Goal: Task Accomplishment & Management: Use online tool/utility

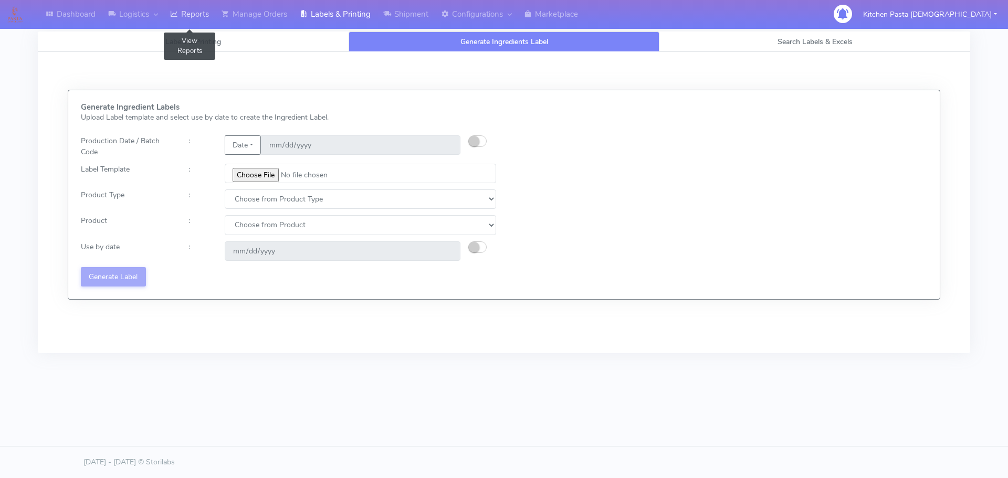
drag, startPoint x: 0, startPoint y: 0, endPoint x: 193, endPoint y: 4, distance: 192.6
click at [193, 4] on link "Reports" at bounding box center [189, 14] width 51 height 29
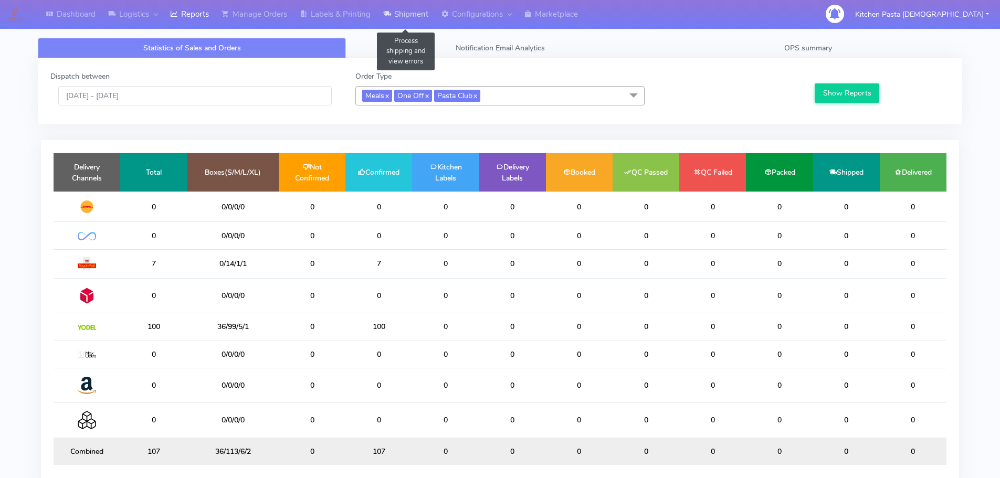
click at [413, 6] on link "Shipment" at bounding box center [406, 14] width 58 height 29
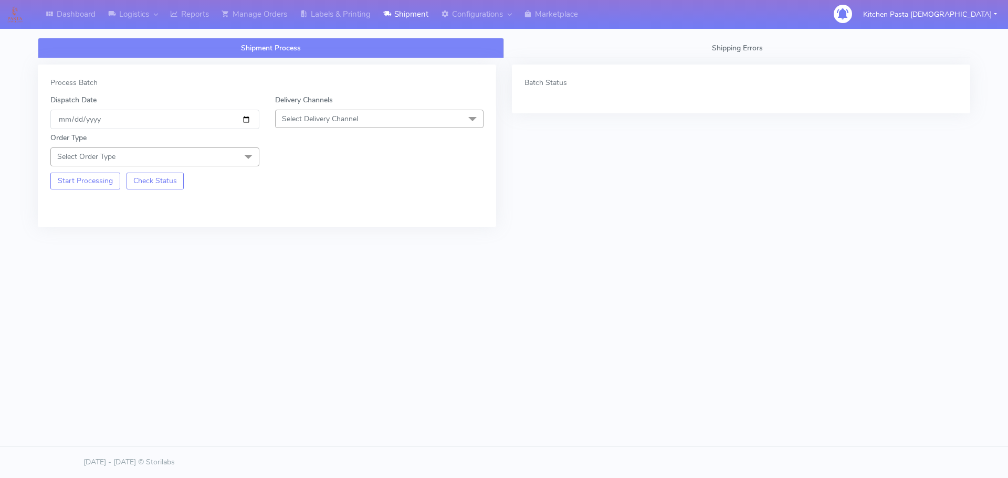
click at [356, 125] on span "Select Delivery Channel" at bounding box center [379, 119] width 209 height 18
drag, startPoint x: 302, startPoint y: 238, endPoint x: 261, endPoint y: 194, distance: 59.8
click at [301, 237] on div "Yodel" at bounding box center [379, 236] width 197 height 11
click at [247, 162] on span at bounding box center [248, 157] width 21 height 20
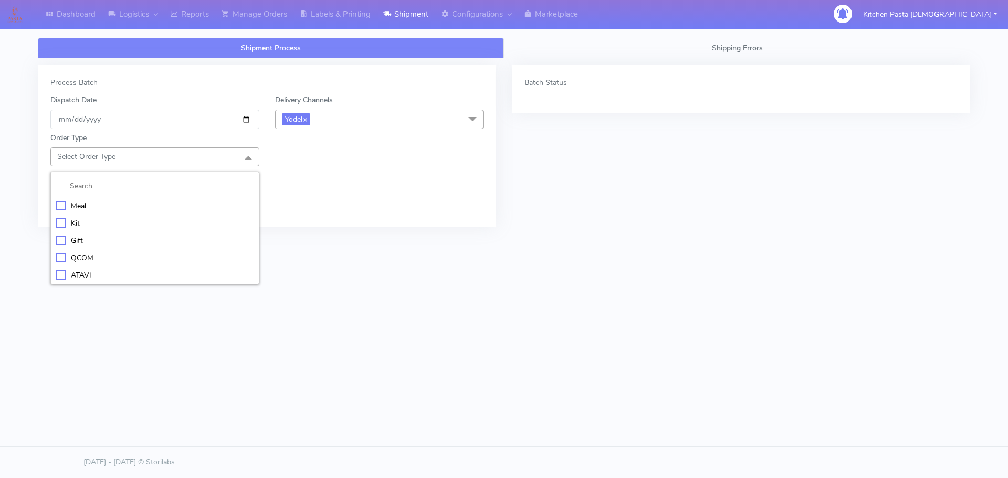
click at [149, 202] on div "Meal" at bounding box center [154, 205] width 197 height 11
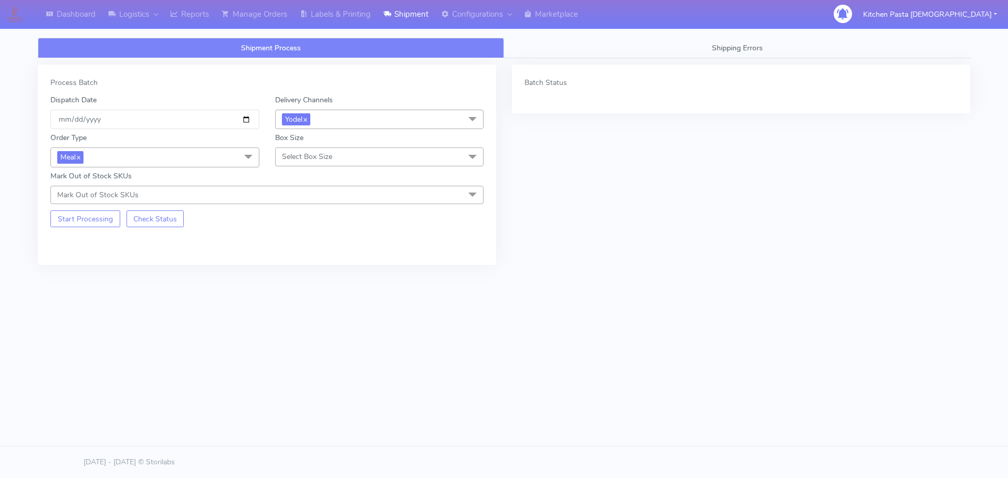
click at [322, 156] on span "Select Box Size" at bounding box center [307, 157] width 50 height 10
click at [305, 275] on div "Mega" at bounding box center [379, 275] width 197 height 11
click at [81, 216] on button "Start Processing" at bounding box center [85, 218] width 70 height 17
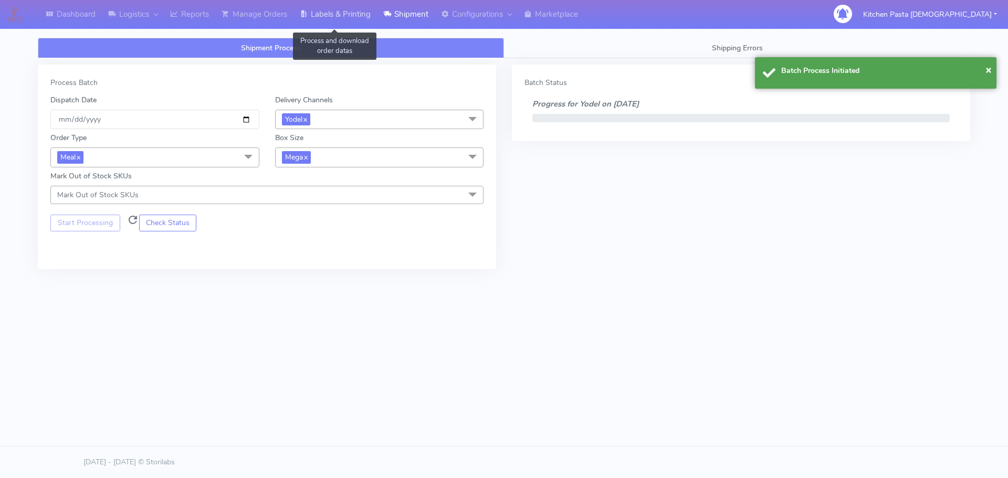
click at [341, 20] on link "Labels & Printing" at bounding box center [334, 14] width 83 height 29
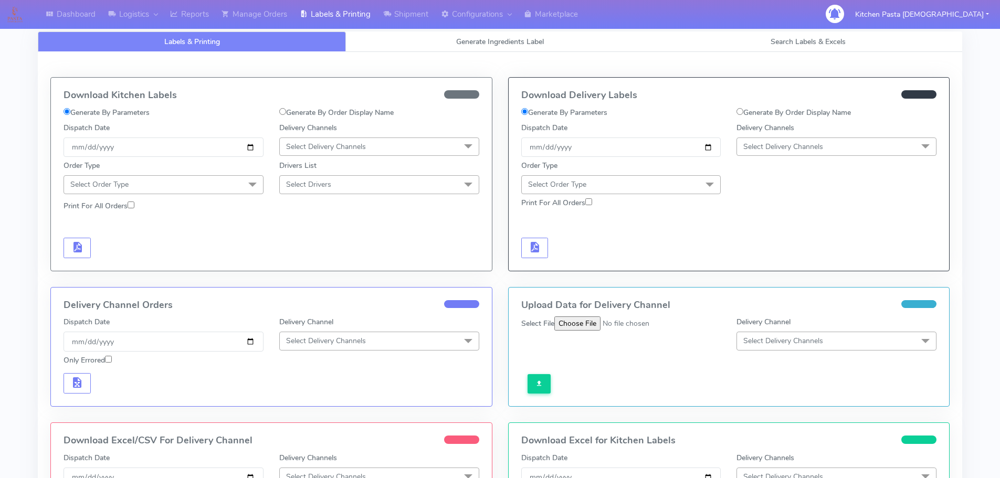
click at [849, 152] on span "Select Delivery Channels" at bounding box center [836, 146] width 200 height 18
click at [794, 266] on div "Yodel" at bounding box center [836, 264] width 188 height 11
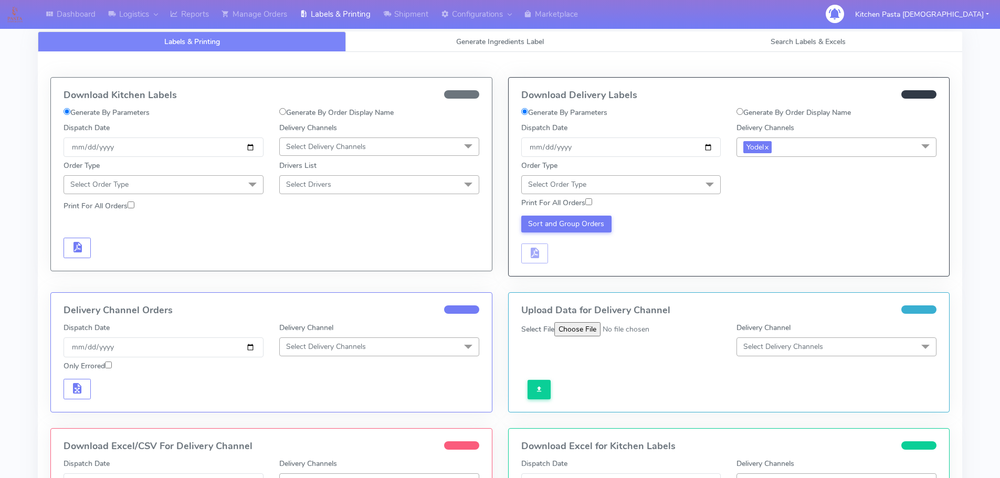
click at [683, 178] on span "Select Order Type" at bounding box center [621, 184] width 200 height 18
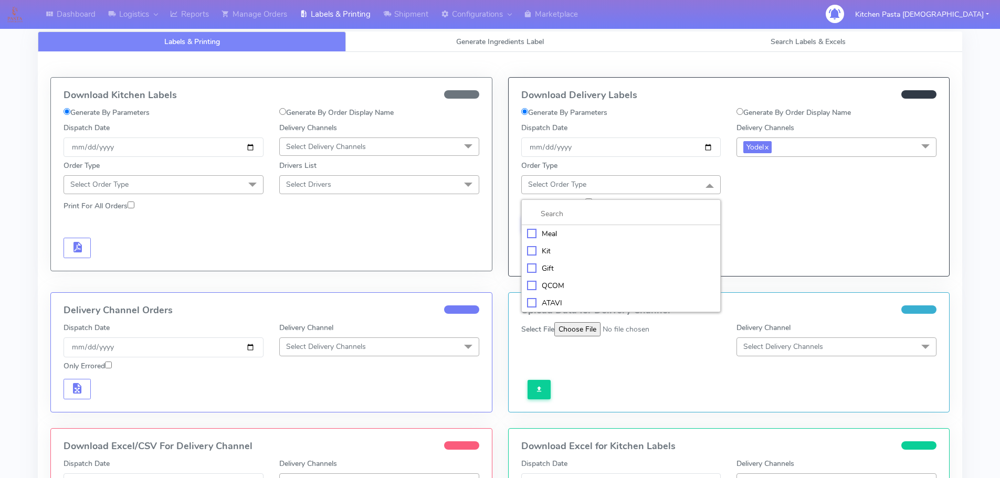
click at [608, 225] on li at bounding box center [621, 214] width 199 height 22
click at [541, 233] on div "Meal" at bounding box center [621, 233] width 188 height 11
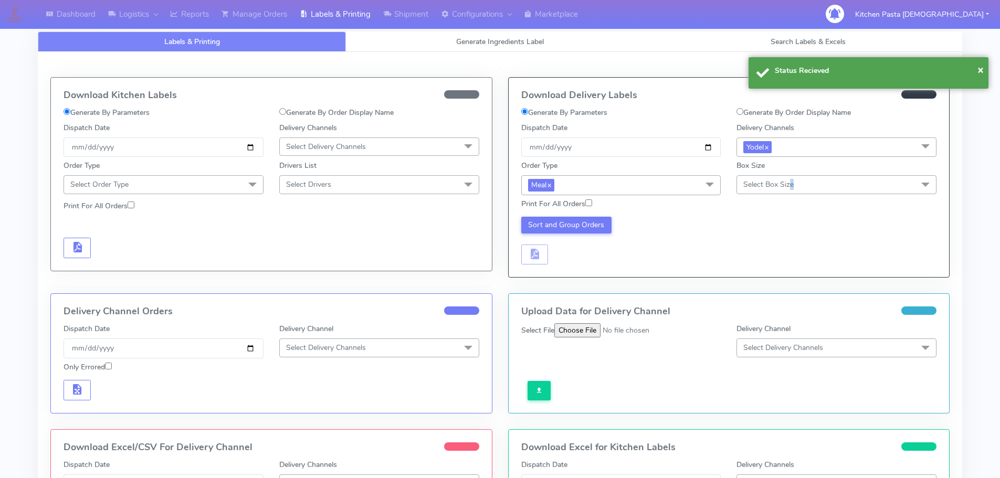
drag, startPoint x: 791, startPoint y: 186, endPoint x: 786, endPoint y: 243, distance: 57.5
click at [793, 185] on span "Select Box Size" at bounding box center [768, 184] width 50 height 10
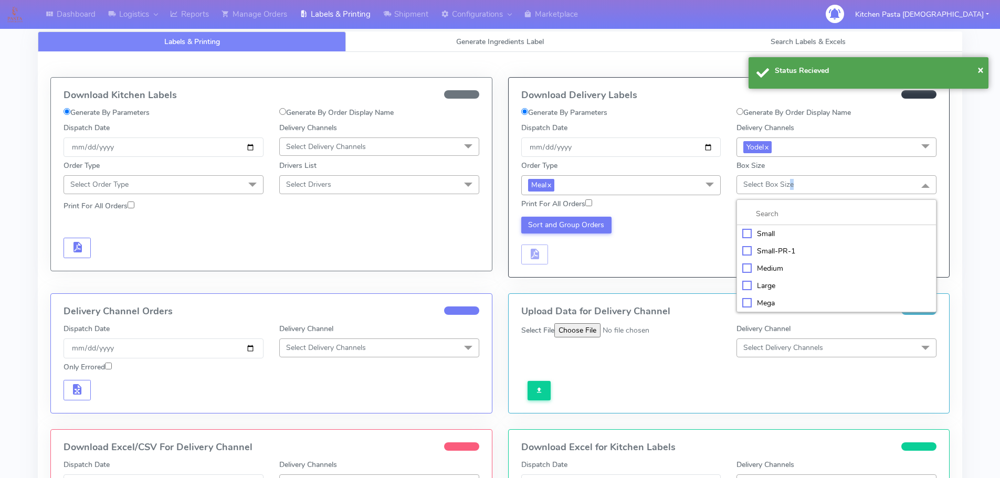
click at [773, 298] on div "Mega" at bounding box center [836, 303] width 188 height 11
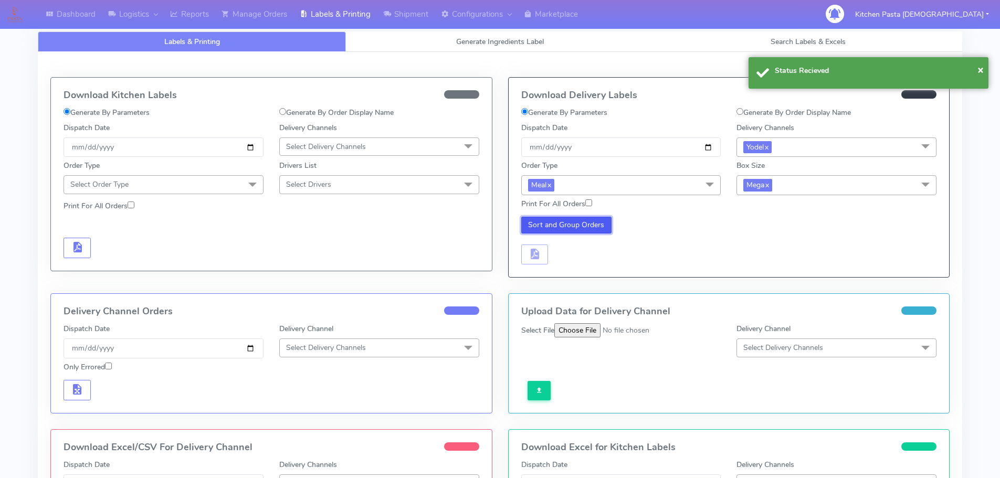
click at [582, 231] on button "Sort and Group Orders" at bounding box center [566, 225] width 91 height 17
click at [537, 258] on span "button" at bounding box center [534, 256] width 13 height 10
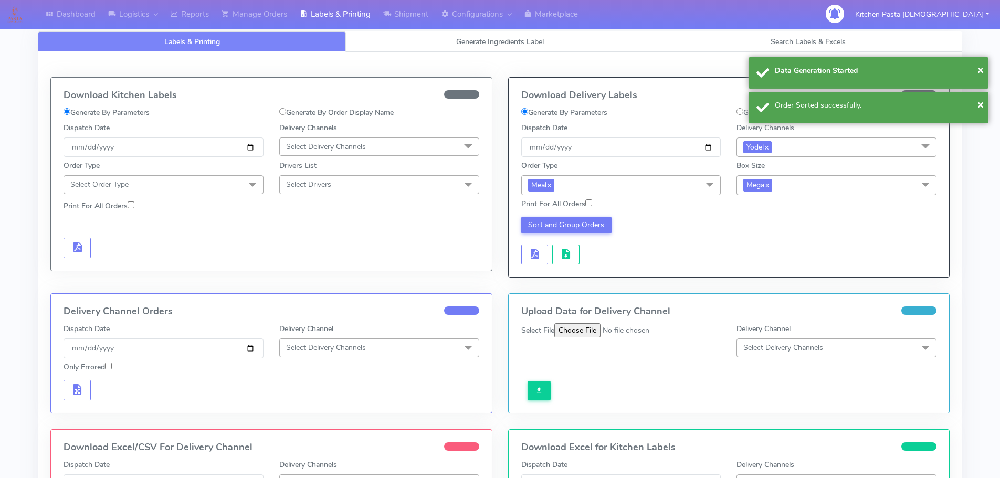
click at [551, 256] on div "Sort and Group Orders" at bounding box center [621, 241] width 216 height 48
click at [558, 256] on button "button" at bounding box center [565, 255] width 27 height 20
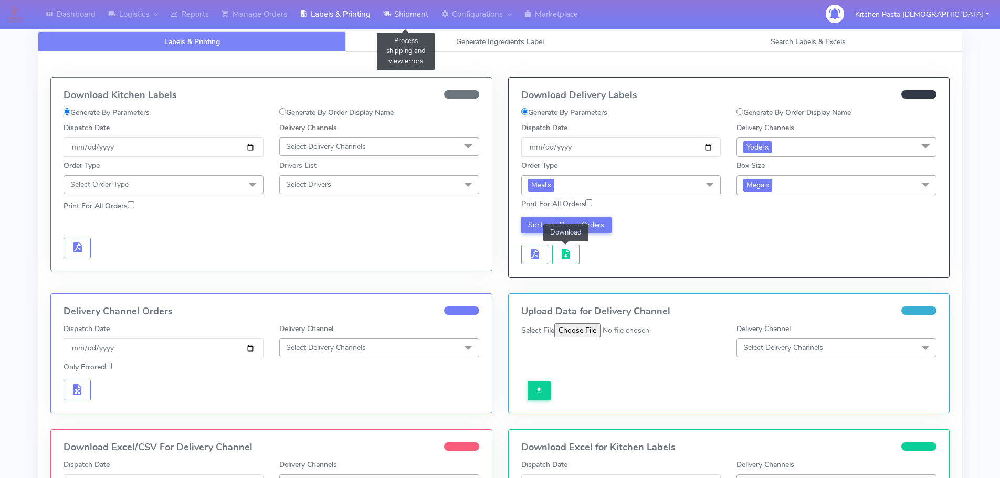
click at [421, 16] on link "Shipment" at bounding box center [406, 14] width 58 height 29
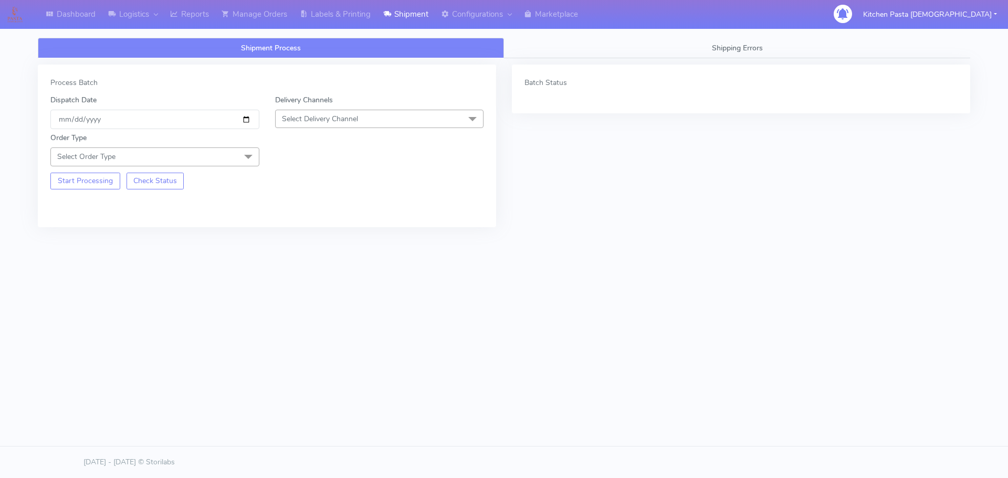
click at [379, 115] on span "Select Delivery Channel" at bounding box center [379, 119] width 209 height 18
click at [312, 232] on div "Yodel" at bounding box center [379, 236] width 197 height 11
click at [205, 155] on span "Select Order Type" at bounding box center [154, 156] width 209 height 18
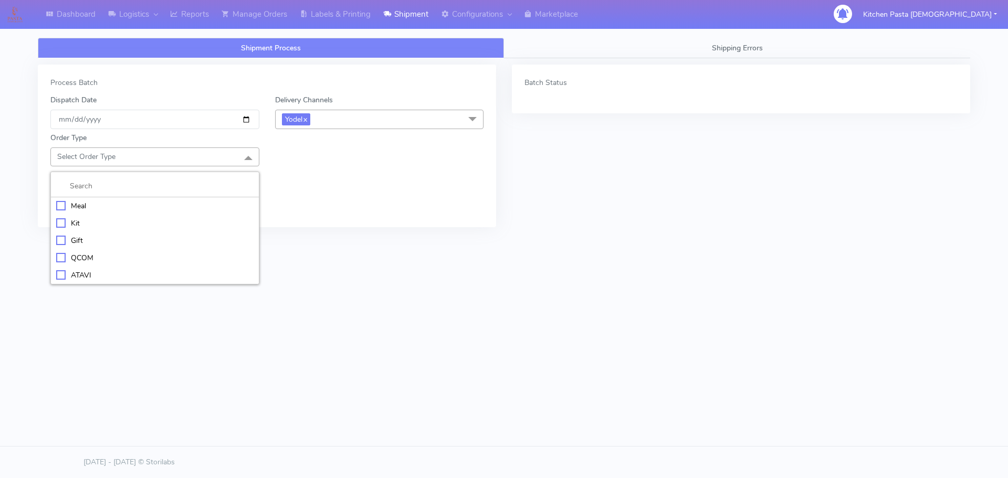
click at [168, 201] on div "Meal" at bounding box center [154, 205] width 197 height 11
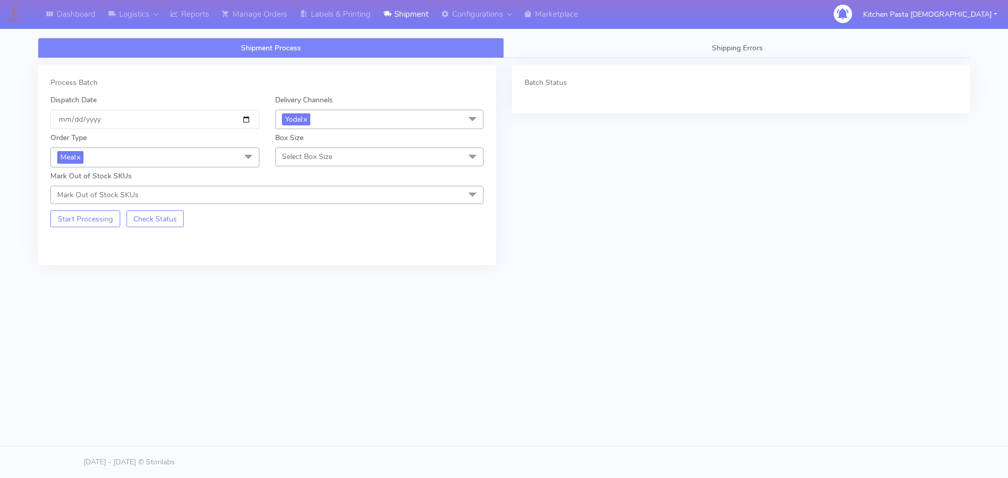
click at [294, 156] on span "Select Box Size" at bounding box center [307, 157] width 50 height 10
click at [296, 257] on div "Large" at bounding box center [379, 257] width 197 height 11
click at [76, 217] on button "Start Processing" at bounding box center [85, 218] width 70 height 17
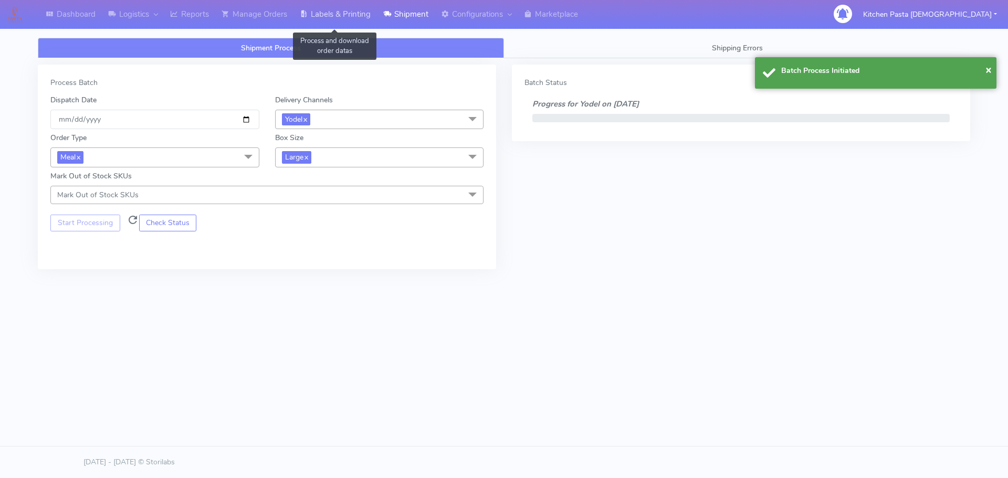
click at [335, 18] on link "Labels & Printing" at bounding box center [334, 14] width 83 height 29
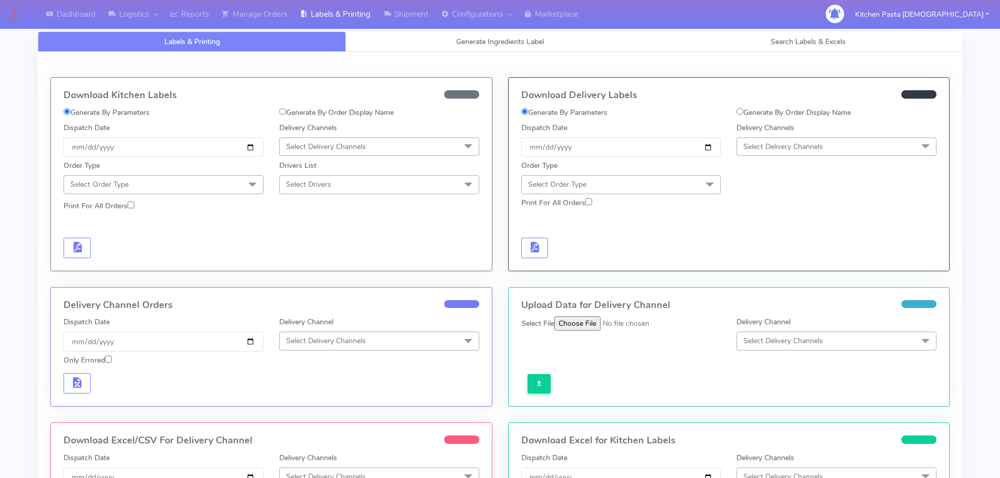
click at [846, 146] on span "Select Delivery Channels" at bounding box center [836, 146] width 200 height 18
click at [779, 261] on div "Yodel" at bounding box center [836, 264] width 188 height 11
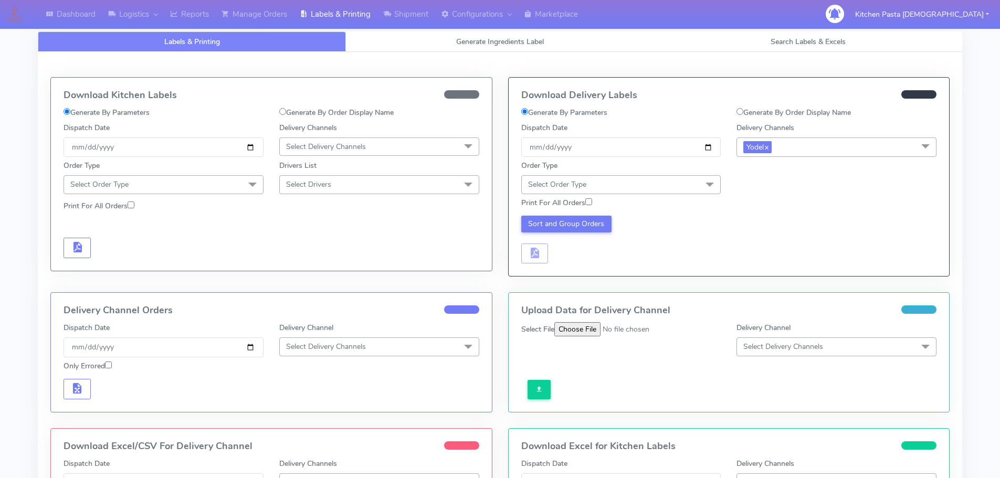
click at [686, 186] on span "Select Order Type" at bounding box center [621, 184] width 200 height 18
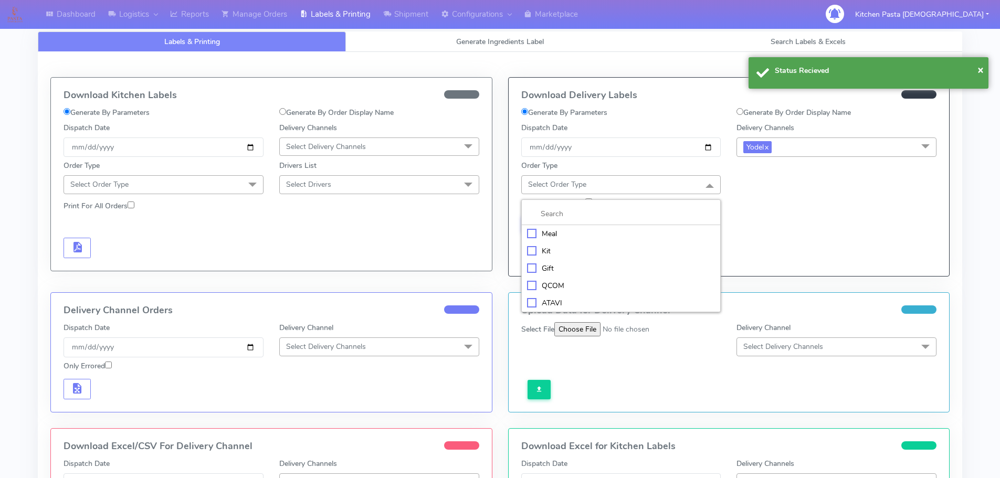
click at [618, 235] on div "Meal" at bounding box center [621, 233] width 188 height 11
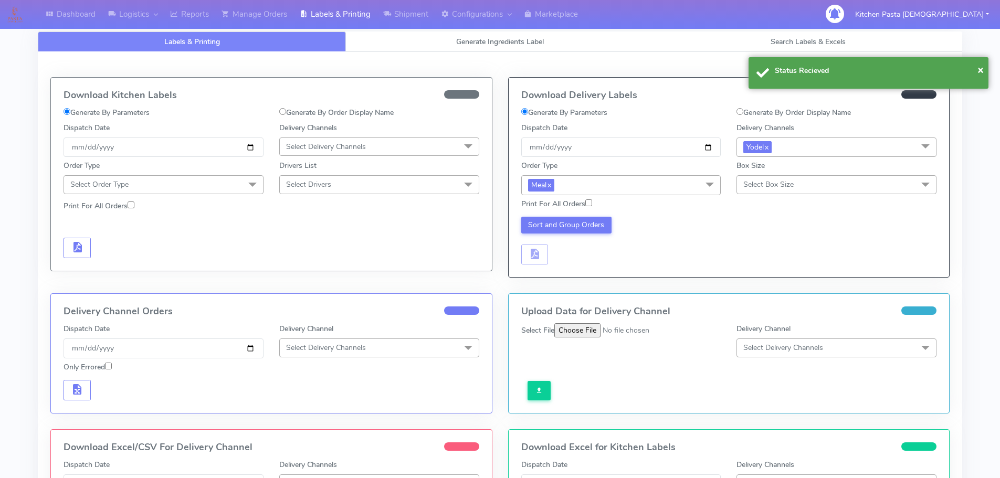
click at [790, 189] on span "Select Box Size" at bounding box center [768, 184] width 50 height 10
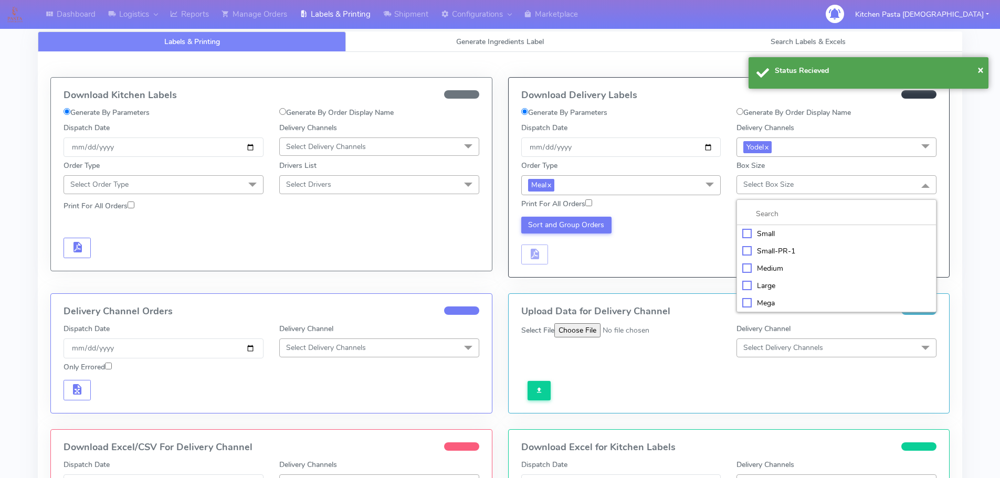
click at [758, 278] on li "Large" at bounding box center [836, 285] width 199 height 17
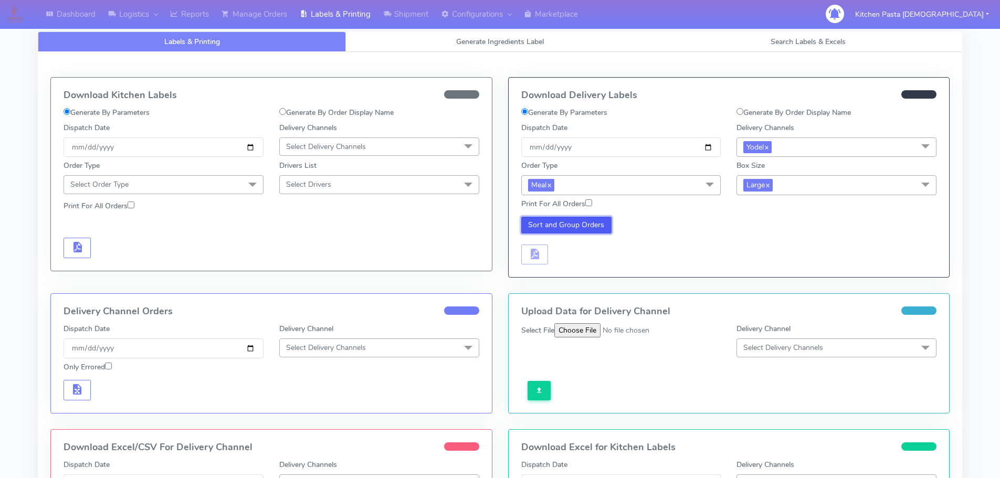
click at [563, 221] on button "Sort and Group Orders" at bounding box center [566, 225] width 91 height 17
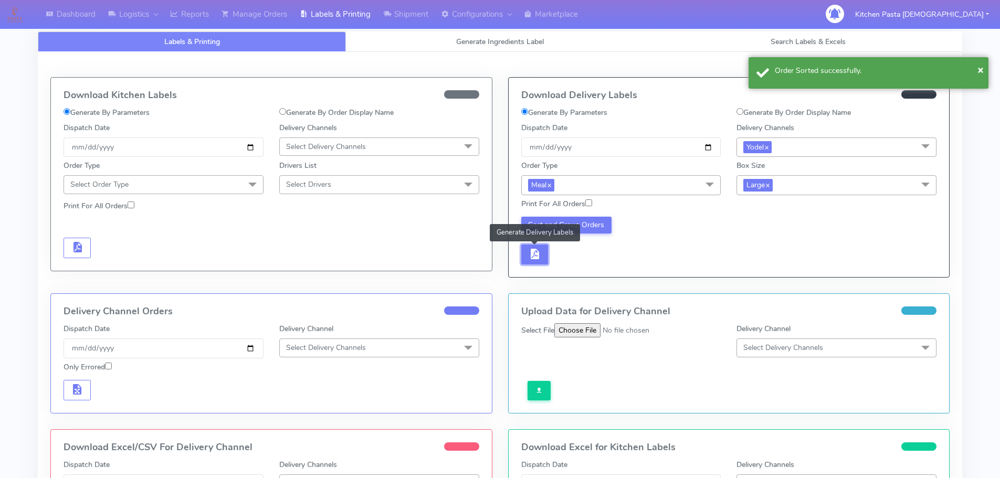
click at [540, 257] on span "button" at bounding box center [534, 256] width 13 height 10
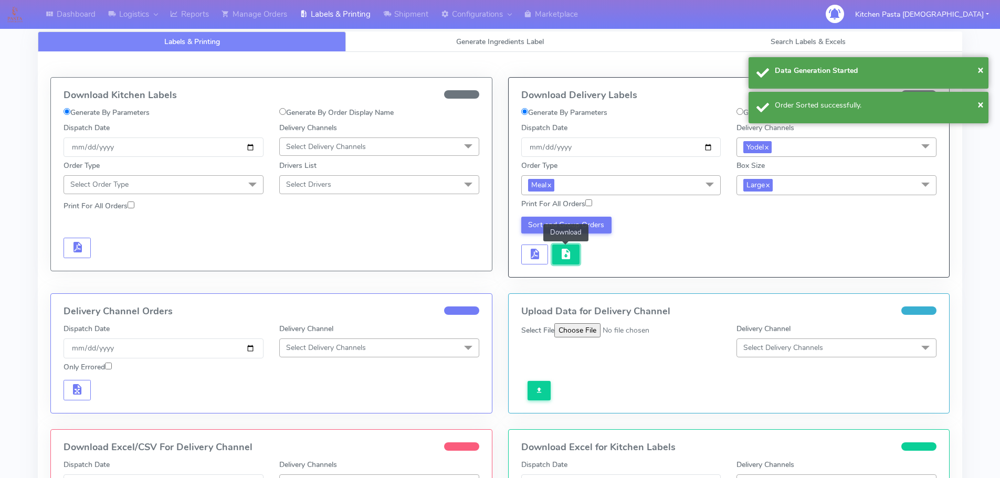
click at [567, 259] on span "button" at bounding box center [565, 256] width 13 height 10
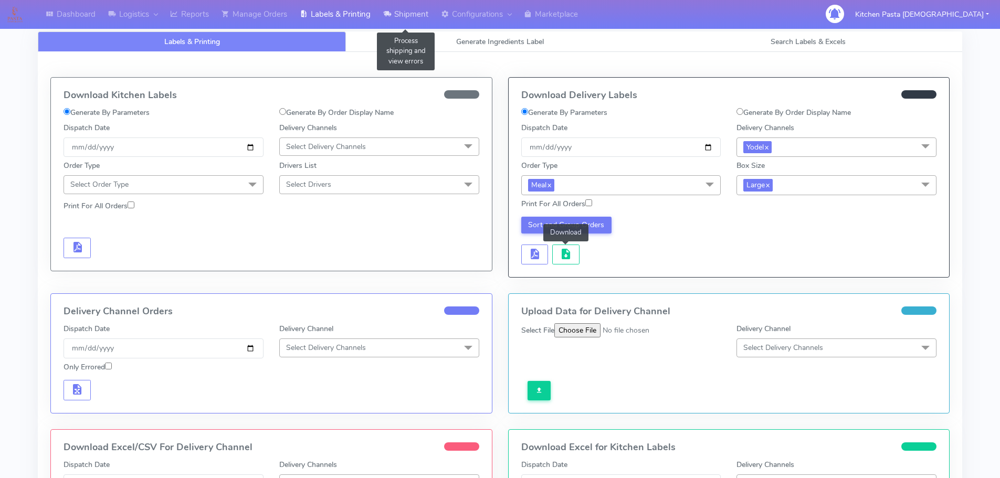
click at [426, 8] on link "Shipment" at bounding box center [406, 14] width 58 height 29
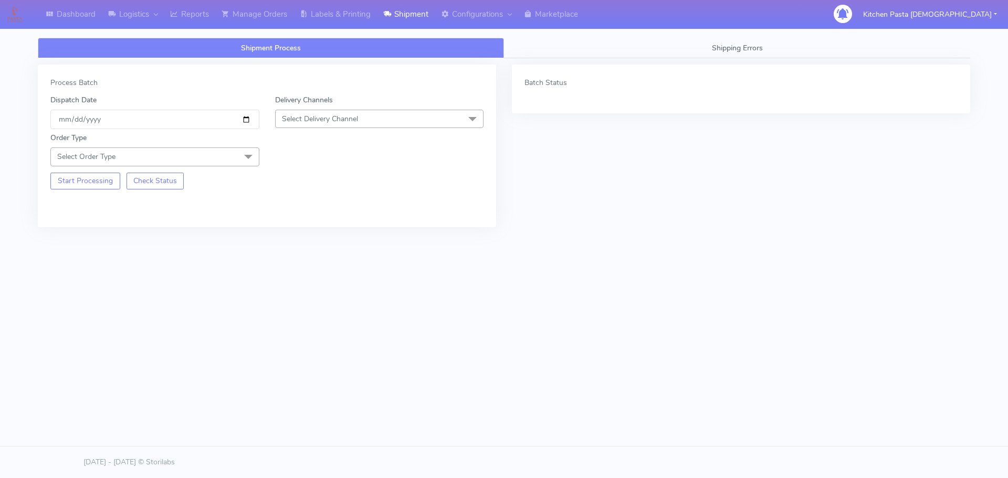
click at [356, 115] on span "Select Delivery Channel" at bounding box center [320, 119] width 76 height 10
click at [294, 237] on div "Yodel" at bounding box center [379, 236] width 197 height 11
click at [241, 150] on span at bounding box center [248, 157] width 21 height 20
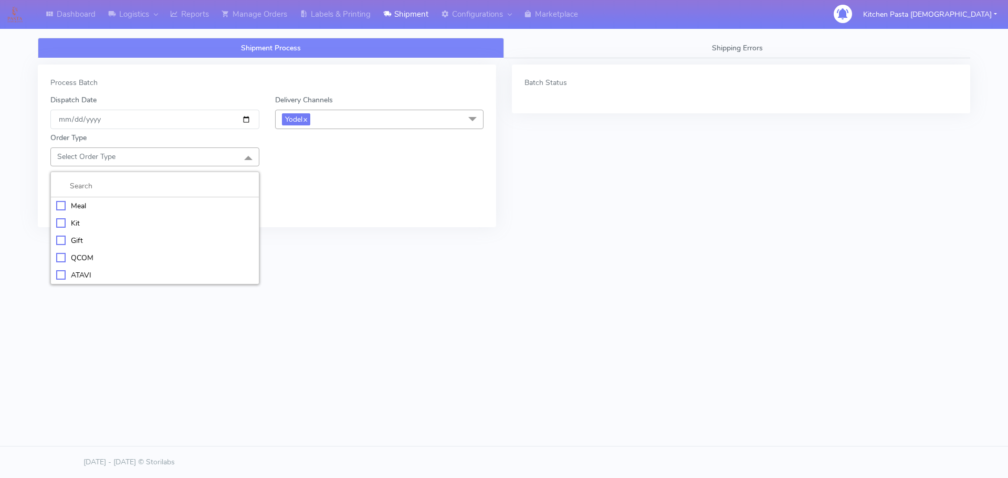
click at [135, 203] on div "Meal" at bounding box center [154, 205] width 197 height 11
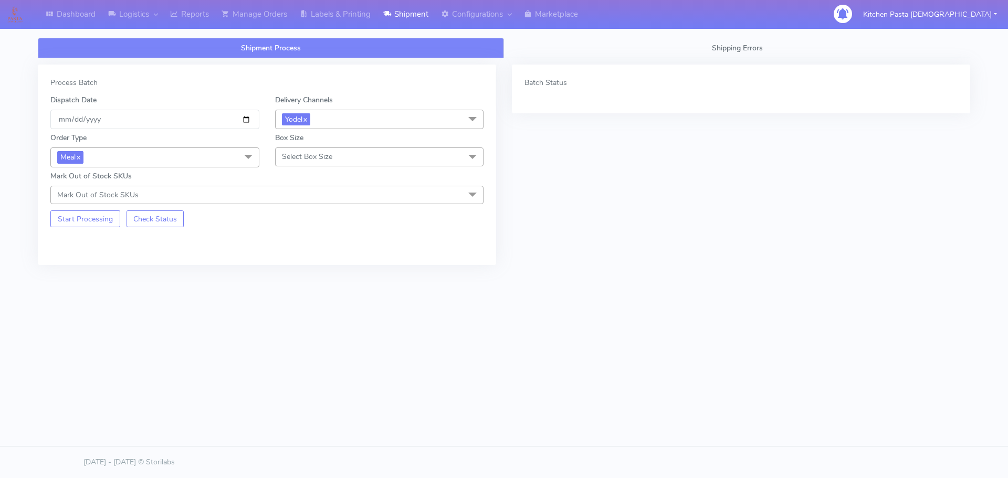
click at [297, 157] on span "Select Box Size" at bounding box center [307, 157] width 50 height 10
click at [307, 241] on div "Medium" at bounding box center [379, 240] width 197 height 11
click at [86, 221] on button "Start Processing" at bounding box center [85, 218] width 70 height 17
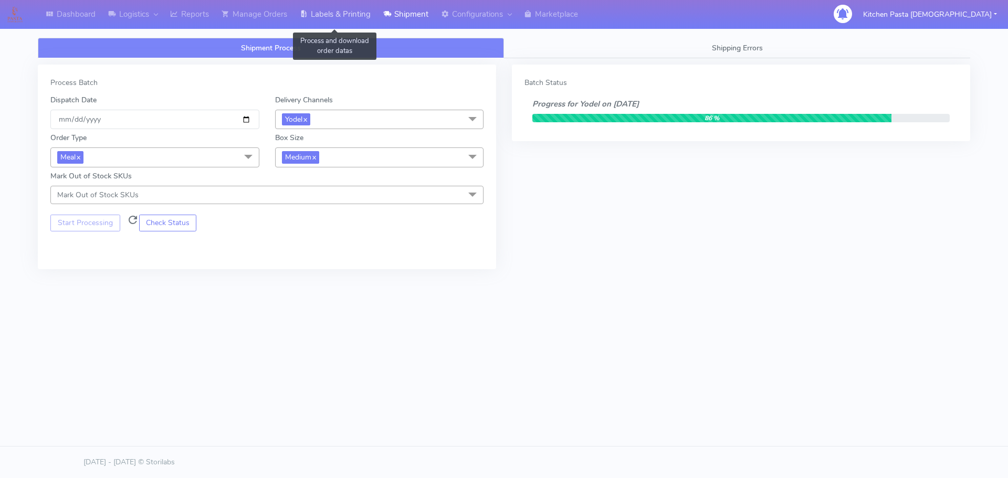
click at [319, 17] on link "Labels & Printing" at bounding box center [334, 14] width 83 height 29
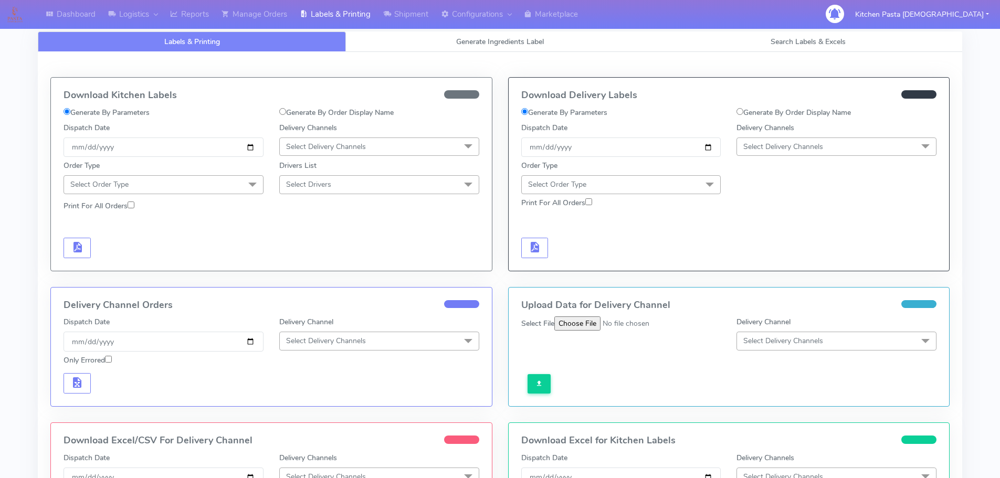
click at [799, 143] on span "Select Delivery Channels" at bounding box center [783, 147] width 80 height 10
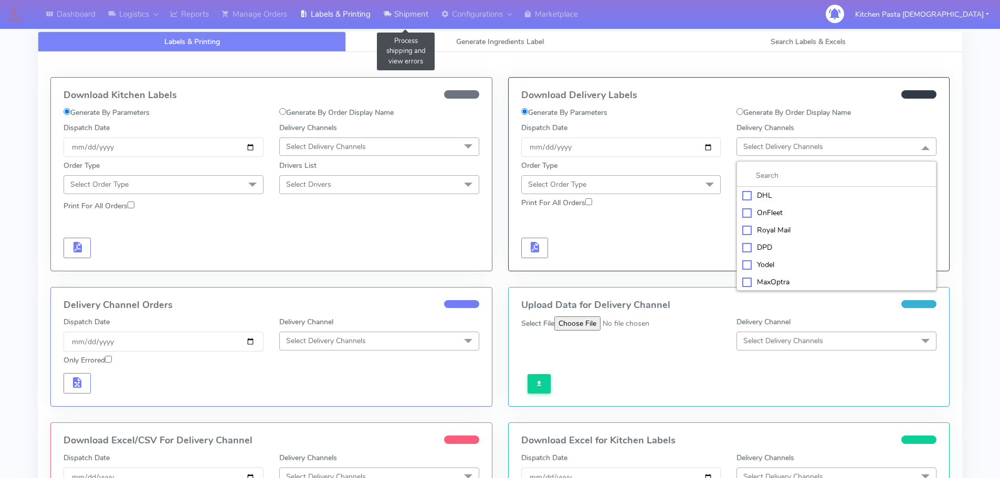
click at [394, 6] on link "Shipment" at bounding box center [406, 14] width 58 height 29
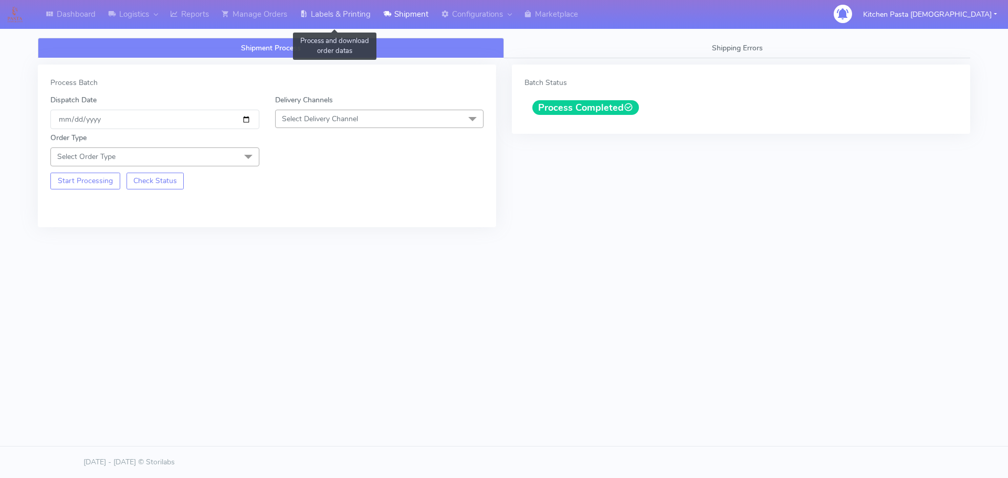
click at [316, 8] on link "Labels & Printing" at bounding box center [334, 14] width 83 height 29
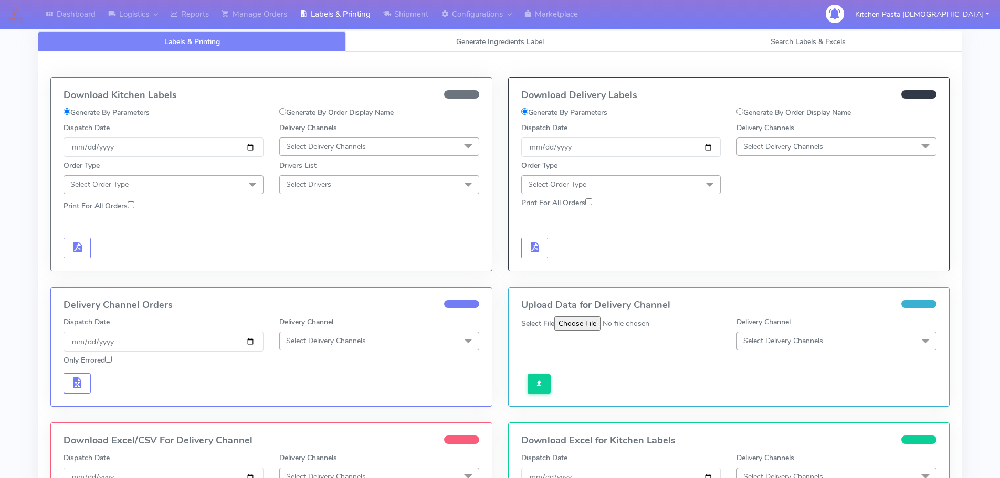
click at [754, 148] on span "Select Delivery Channels" at bounding box center [783, 147] width 80 height 10
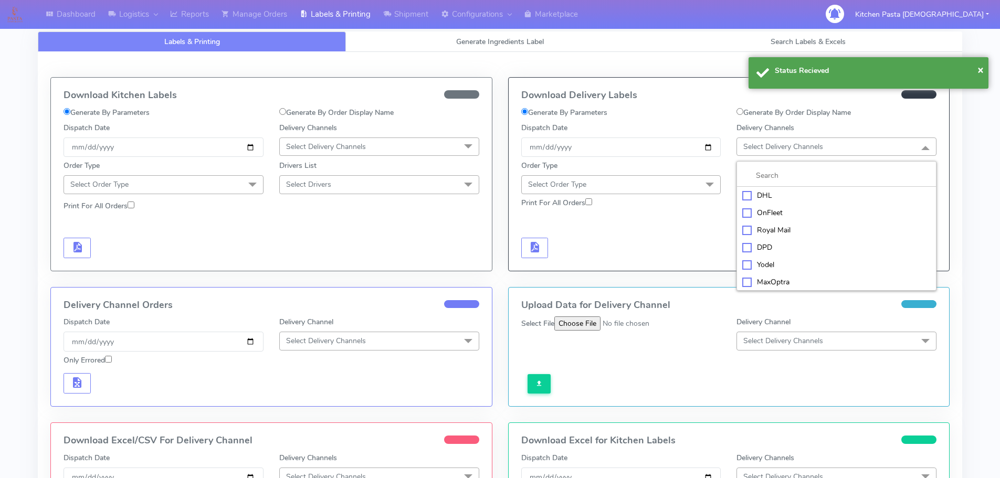
click at [759, 262] on div "Yodel" at bounding box center [836, 264] width 188 height 11
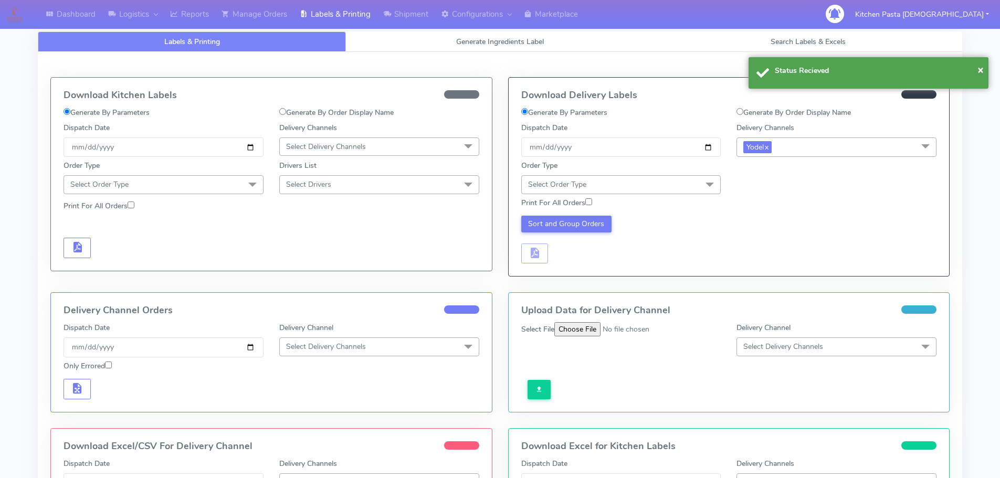
click at [660, 181] on span "Select Order Type" at bounding box center [621, 184] width 200 height 18
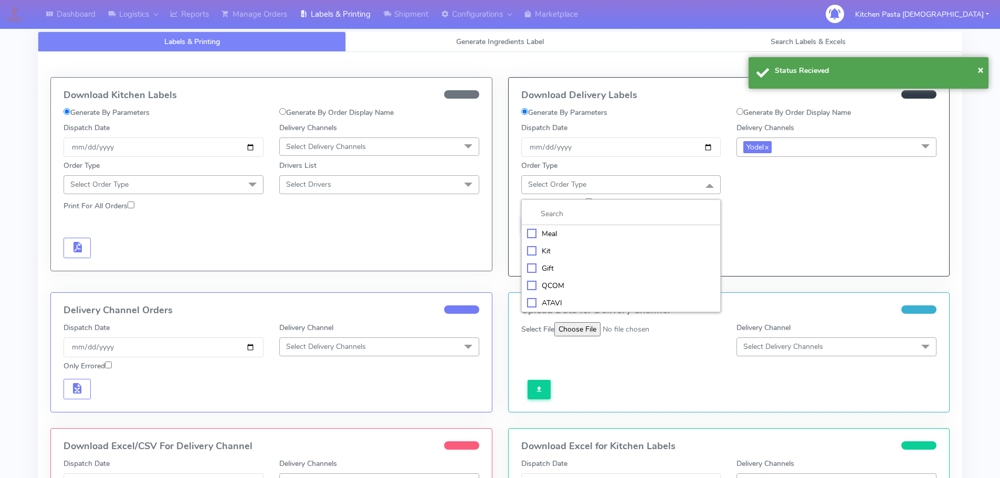
click at [585, 232] on div "Meal" at bounding box center [621, 233] width 188 height 11
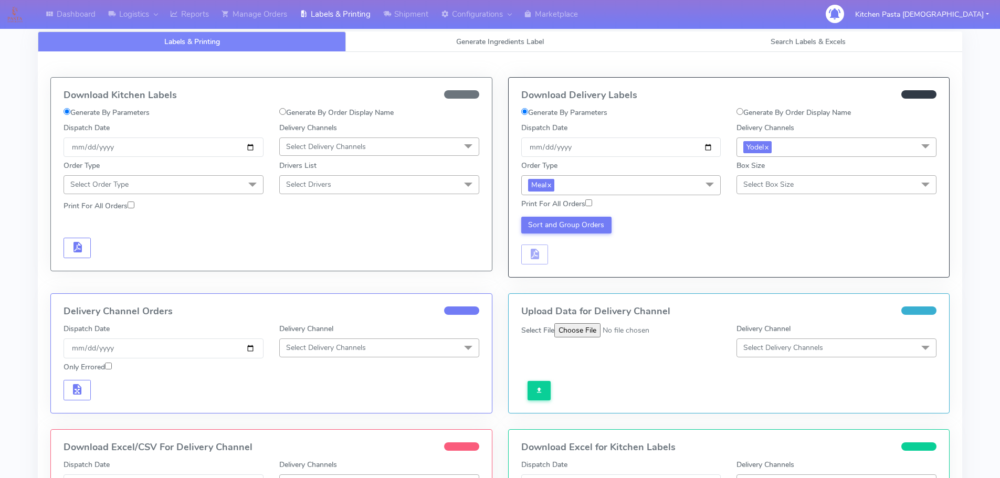
click at [781, 190] on span "Select Box Size" at bounding box center [836, 184] width 200 height 18
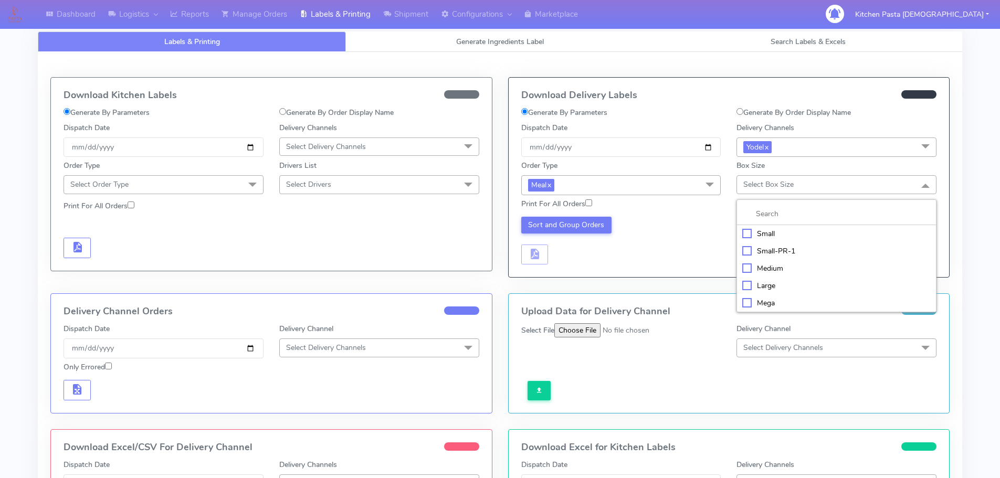
click at [769, 263] on div "Medium" at bounding box center [836, 268] width 188 height 11
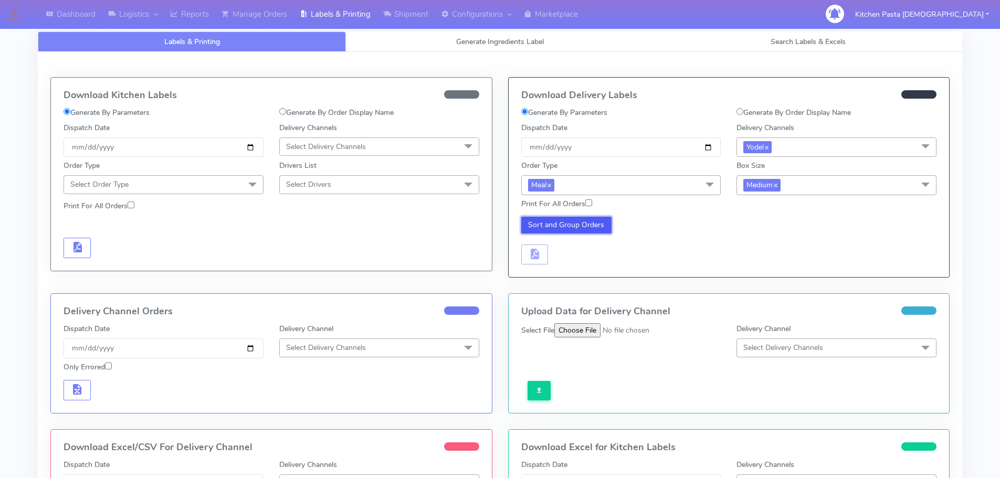
click at [600, 217] on button "Sort and Group Orders" at bounding box center [566, 225] width 91 height 17
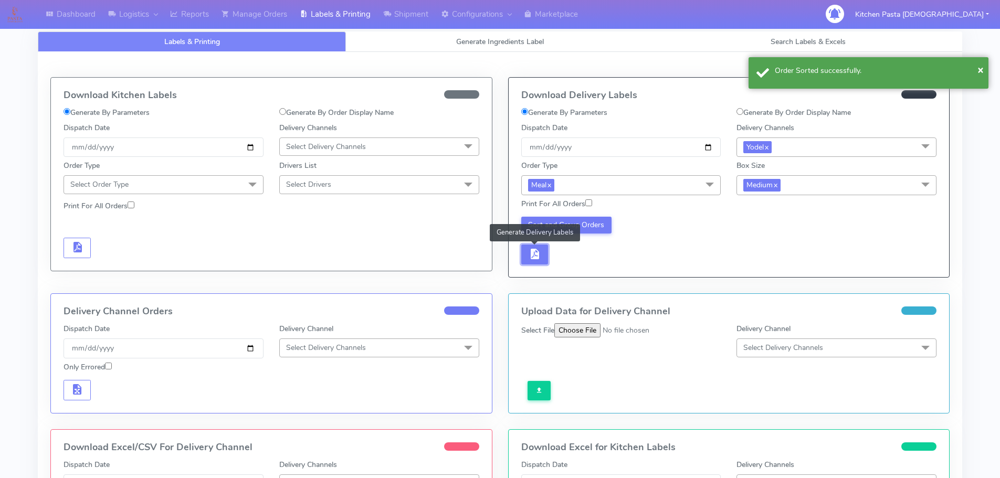
click at [544, 264] on button "button" at bounding box center [534, 255] width 27 height 20
click at [565, 261] on span "button" at bounding box center [565, 256] width 13 height 10
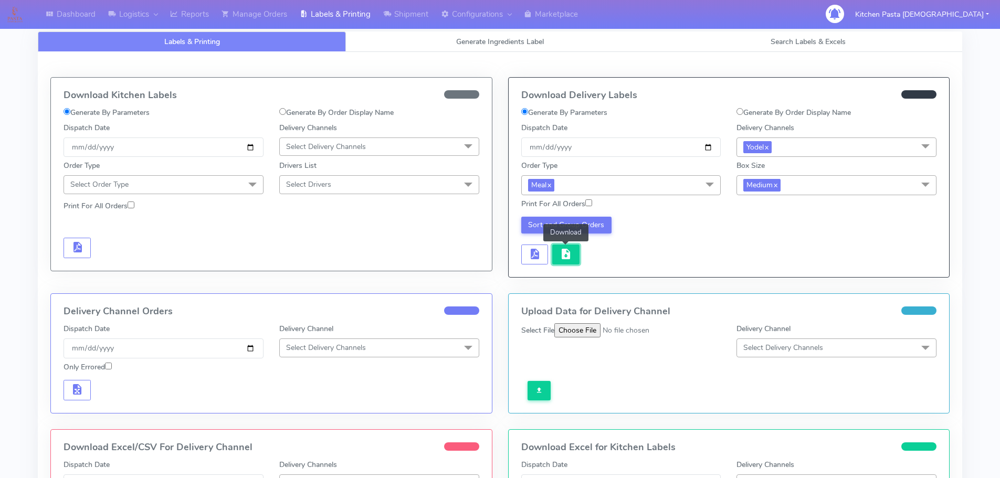
click at [565, 261] on span "button" at bounding box center [565, 256] width 13 height 10
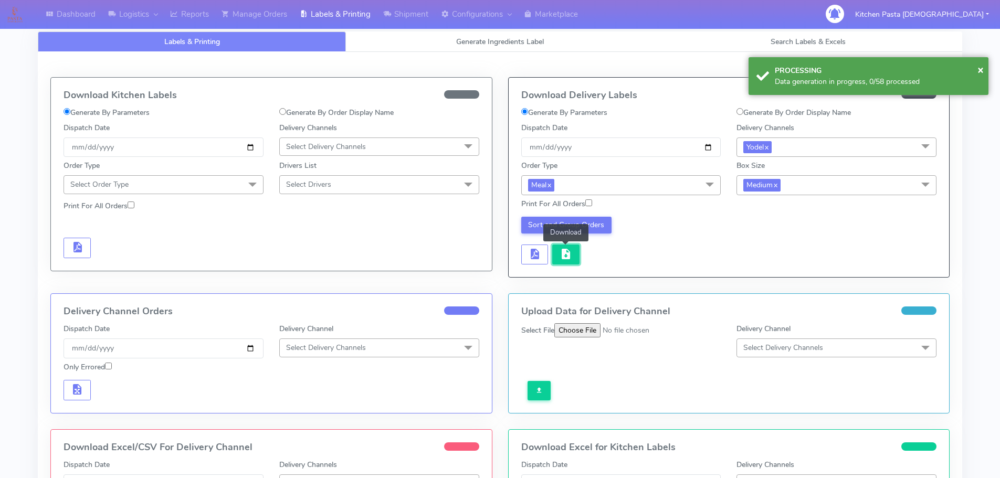
click at [565, 261] on span "button" at bounding box center [565, 256] width 13 height 10
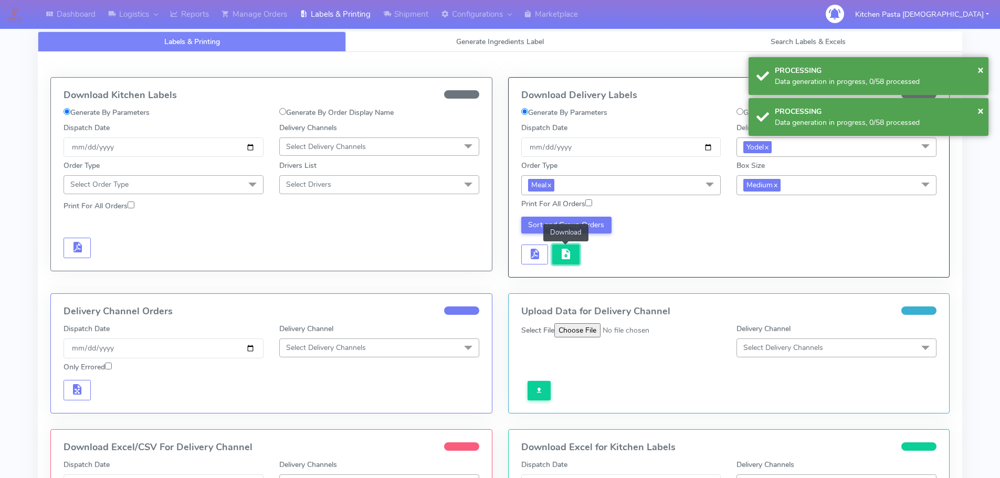
click at [565, 261] on span "button" at bounding box center [565, 256] width 13 height 10
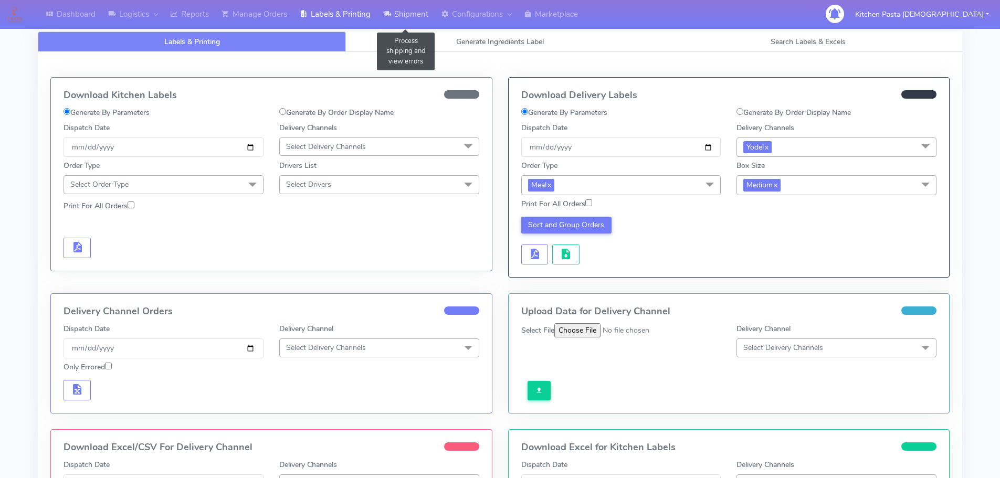
click at [407, 21] on link "Shipment" at bounding box center [406, 14] width 58 height 29
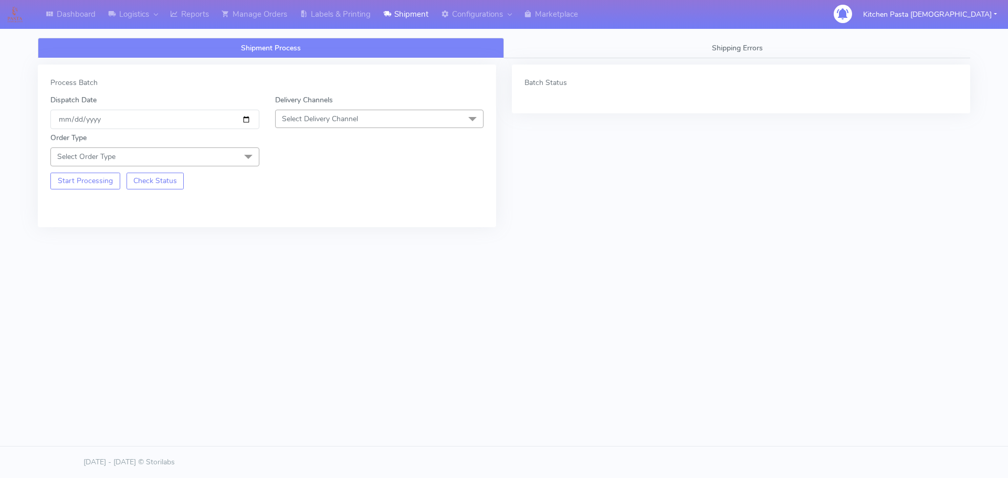
click at [402, 124] on span "Select Delivery Channel" at bounding box center [379, 119] width 209 height 18
click at [318, 233] on div "Yodel" at bounding box center [379, 236] width 197 height 11
click at [235, 152] on span "Select Order Type" at bounding box center [154, 156] width 209 height 18
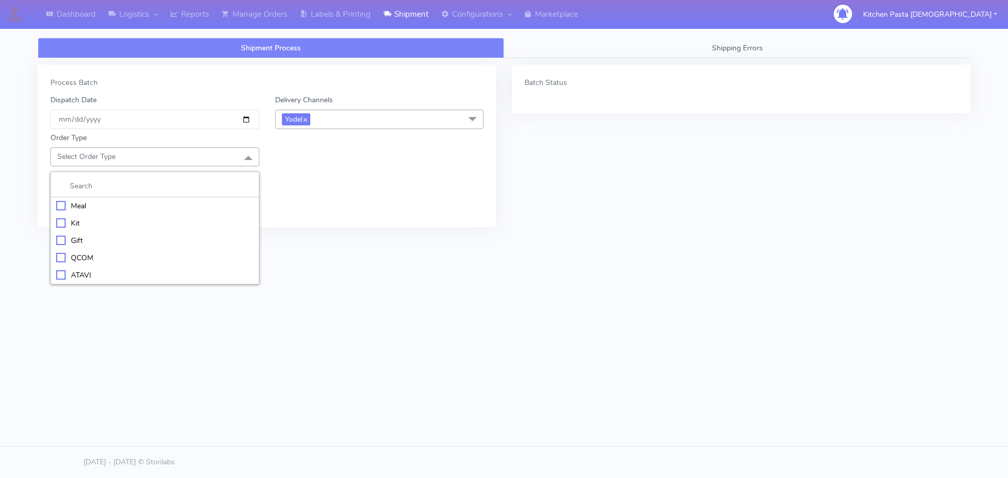
click at [150, 215] on li "Kit" at bounding box center [155, 223] width 208 height 17
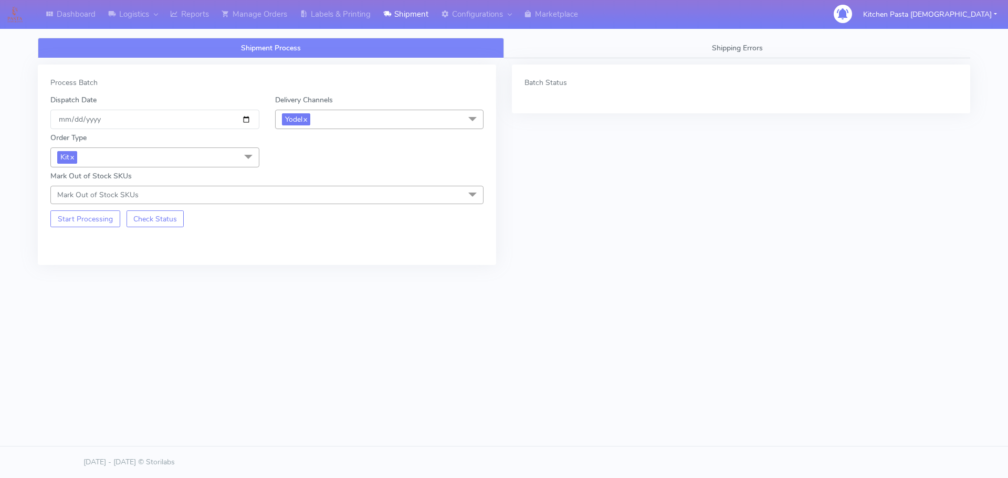
click at [205, 152] on span "Kit x" at bounding box center [154, 156] width 209 height 19
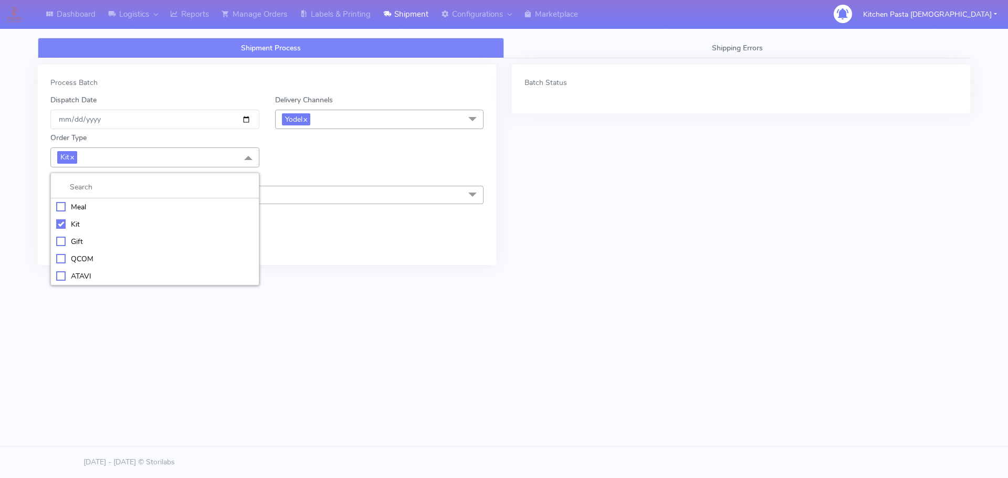
click at [146, 199] on li "Meal" at bounding box center [155, 206] width 208 height 17
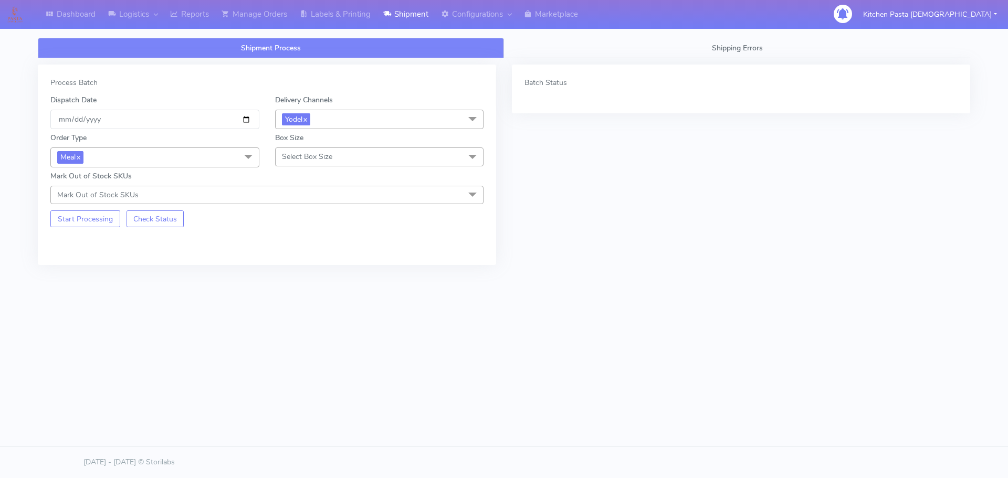
click at [343, 154] on span "Select Box Size" at bounding box center [379, 156] width 209 height 18
click at [320, 204] on div "Small" at bounding box center [379, 205] width 197 height 11
click at [111, 219] on button "Start Processing" at bounding box center [85, 218] width 70 height 17
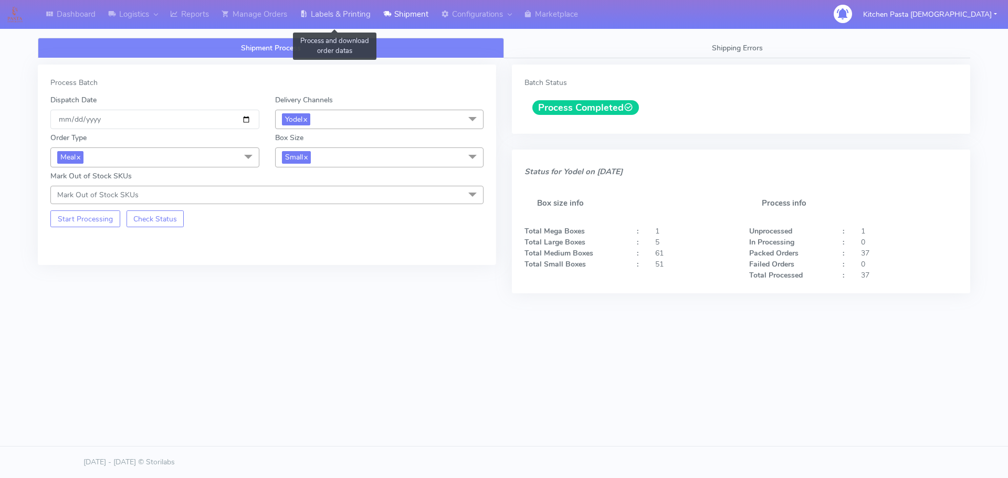
click at [342, 14] on link "Labels & Printing" at bounding box center [334, 14] width 83 height 29
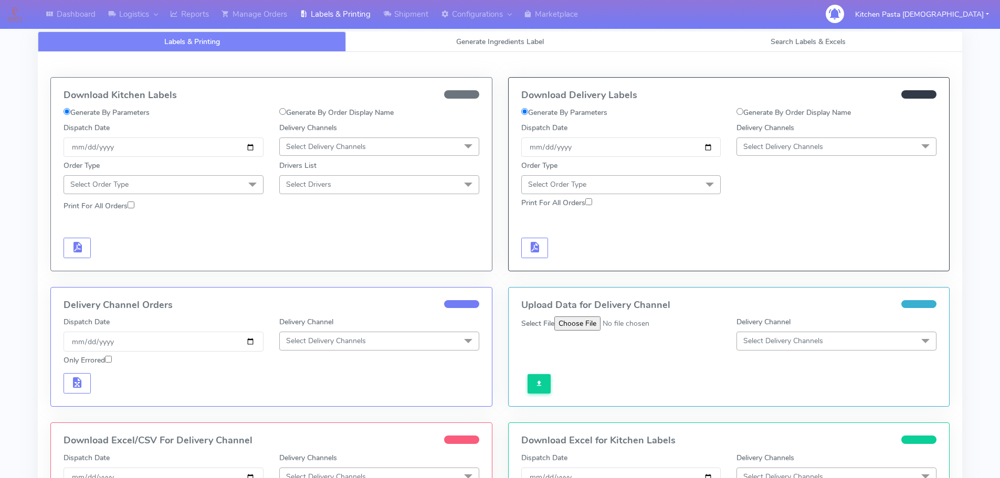
click at [788, 152] on span "Select Delivery Channels" at bounding box center [836, 146] width 200 height 18
click at [779, 265] on div "Yodel" at bounding box center [836, 264] width 188 height 11
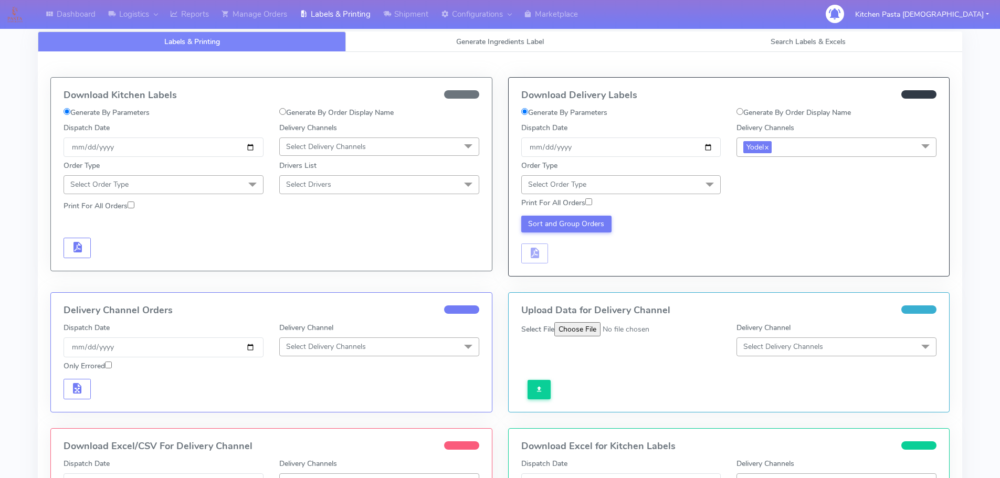
click at [672, 177] on span "Select Order Type" at bounding box center [621, 184] width 200 height 18
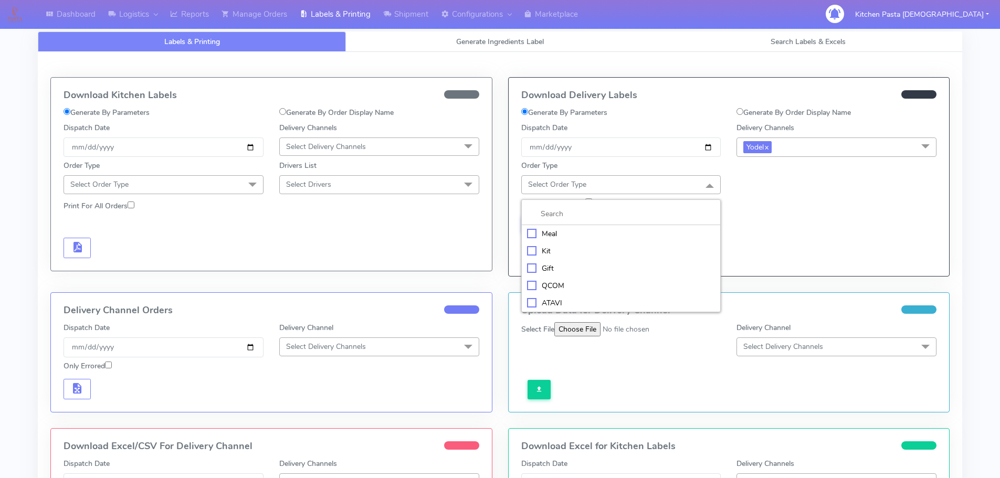
click at [644, 232] on div "Meal" at bounding box center [621, 233] width 188 height 11
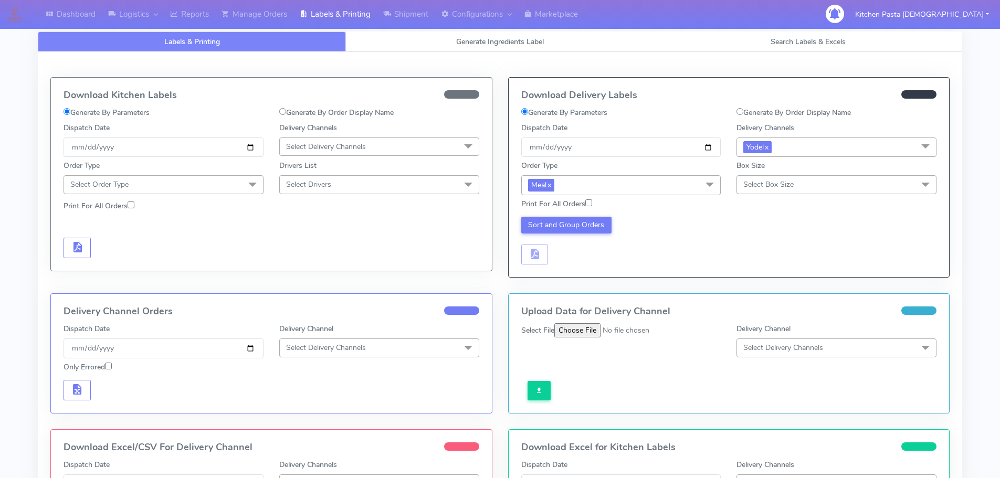
click at [747, 181] on span "Select Box Size" at bounding box center [768, 184] width 50 height 10
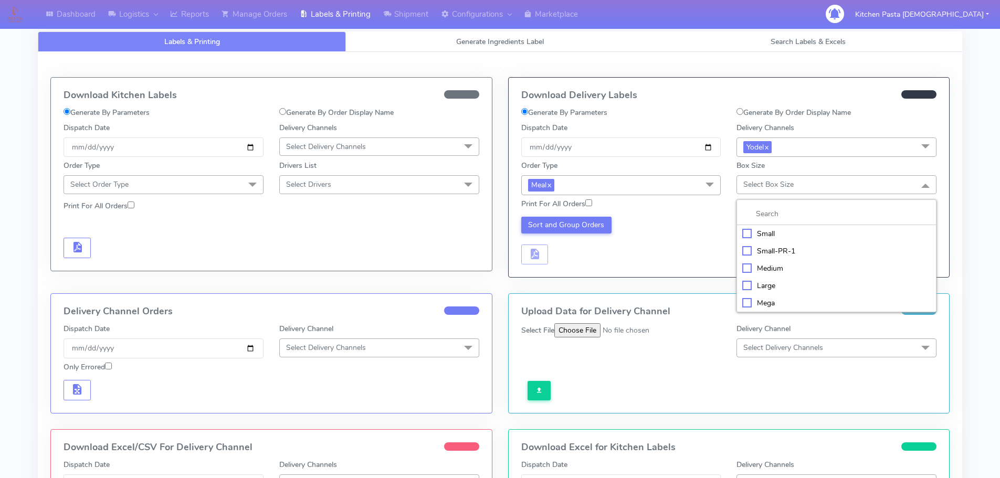
click at [749, 239] on li "Small" at bounding box center [836, 233] width 199 height 17
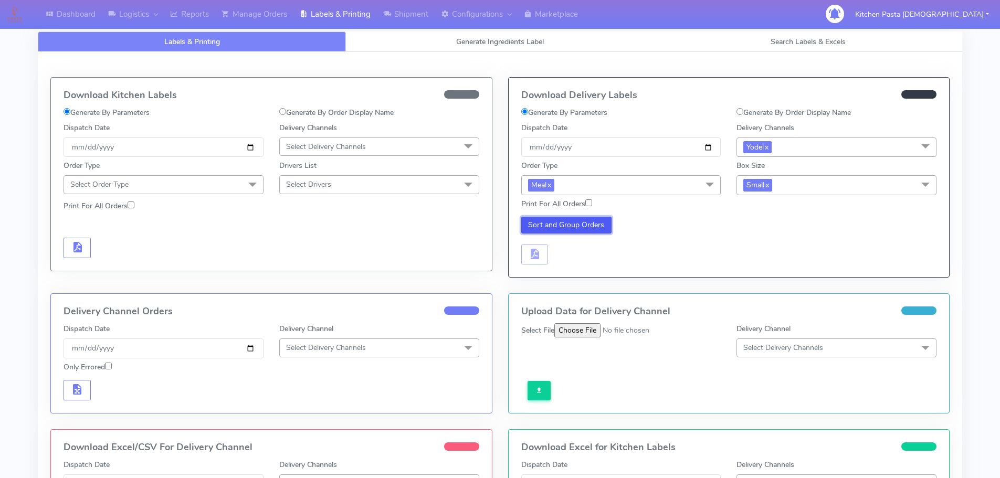
click at [553, 220] on button "Sort and Group Orders" at bounding box center [566, 225] width 91 height 17
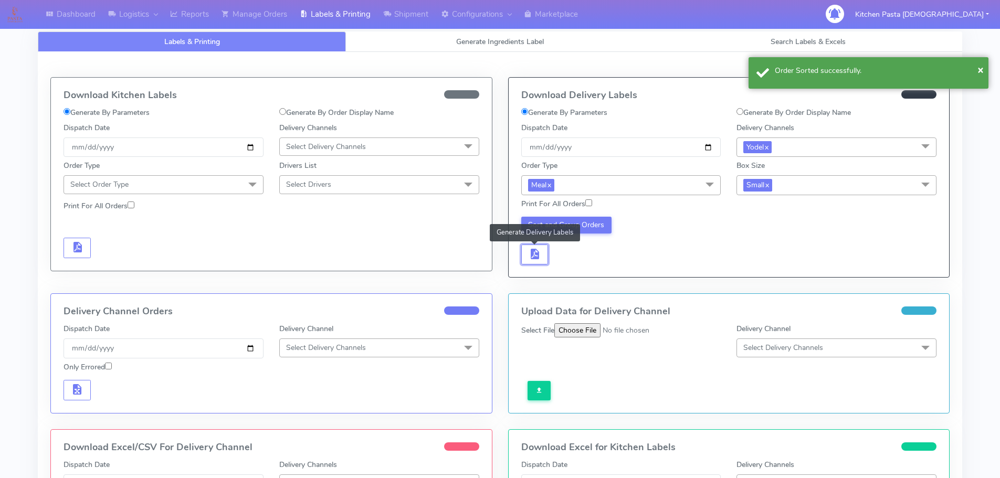
drag, startPoint x: 525, startPoint y: 248, endPoint x: 554, endPoint y: 248, distance: 28.9
click at [527, 248] on button "button" at bounding box center [534, 255] width 27 height 20
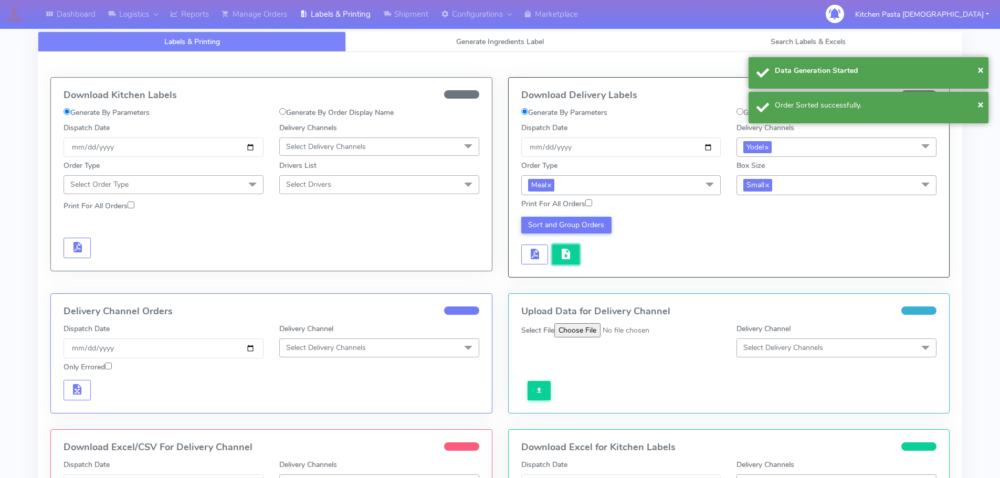
click at [567, 251] on span "button" at bounding box center [565, 256] width 13 height 10
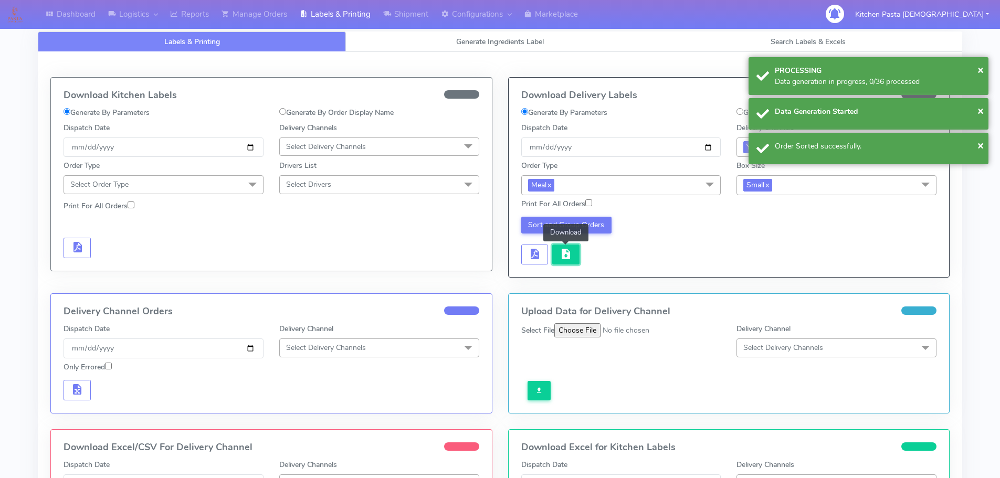
click at [567, 251] on span "button" at bounding box center [565, 256] width 13 height 10
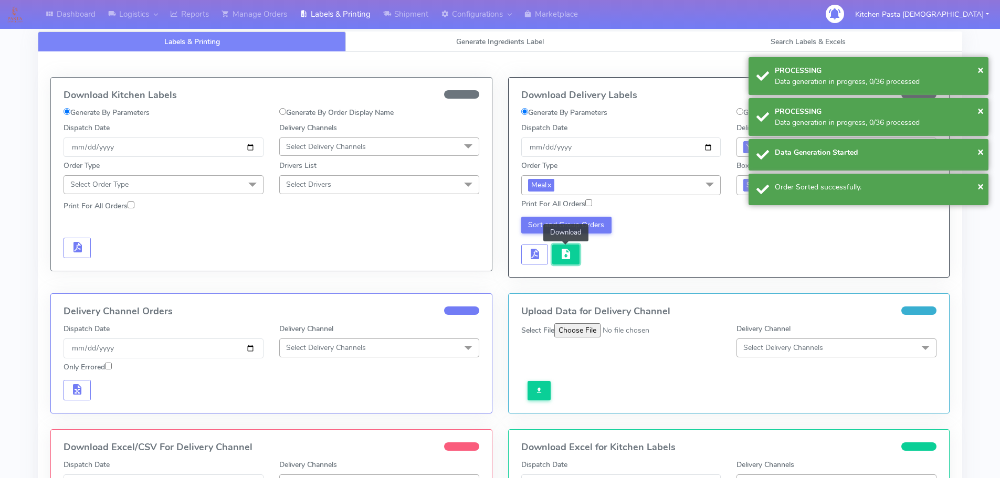
click at [567, 251] on span "button" at bounding box center [565, 256] width 13 height 10
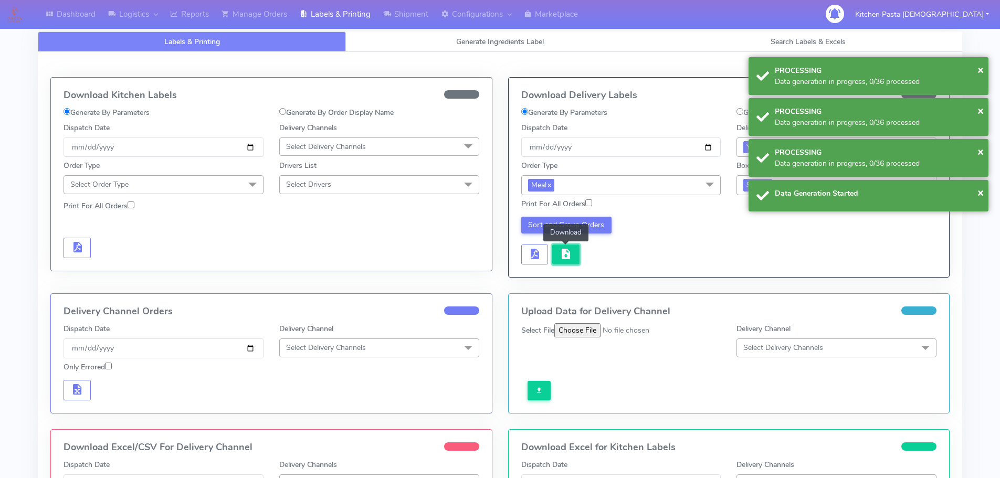
click at [567, 251] on span "button" at bounding box center [565, 256] width 13 height 10
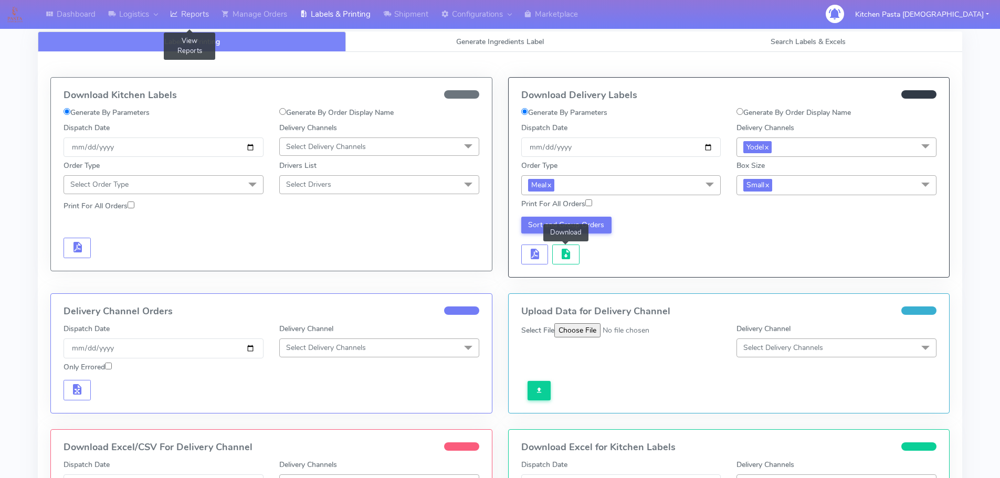
click at [190, 10] on link "Reports" at bounding box center [189, 14] width 51 height 29
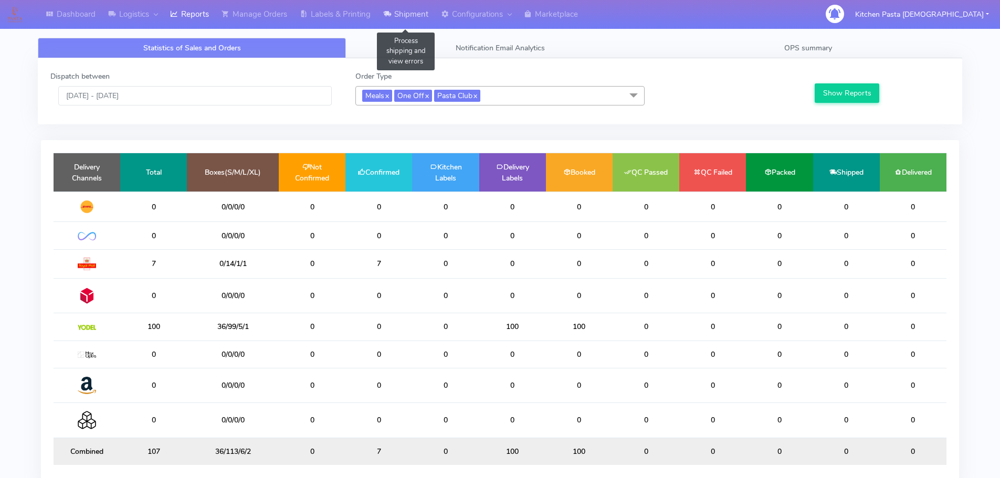
click at [405, 7] on link "Shipment" at bounding box center [406, 14] width 58 height 29
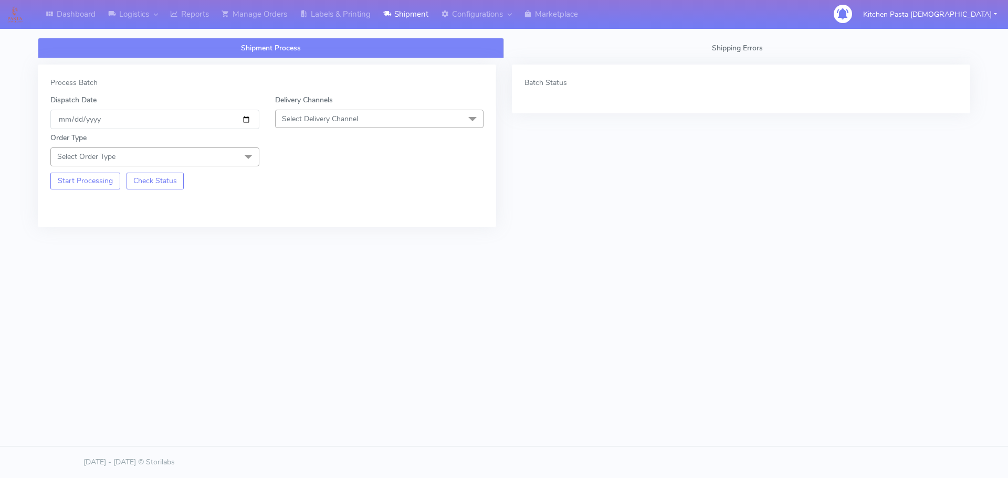
click at [339, 120] on span "Select Delivery Channel" at bounding box center [320, 119] width 76 height 10
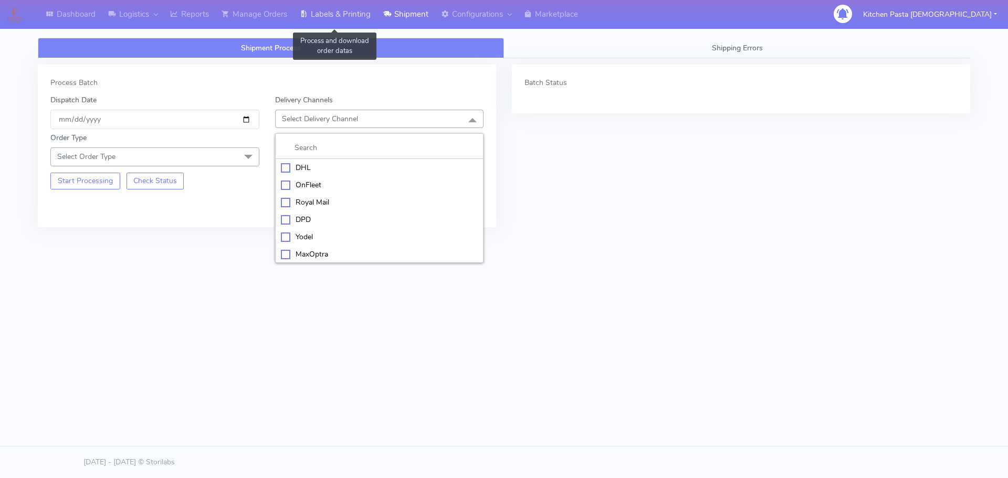
click at [351, 19] on link "Labels & Printing" at bounding box center [334, 14] width 83 height 29
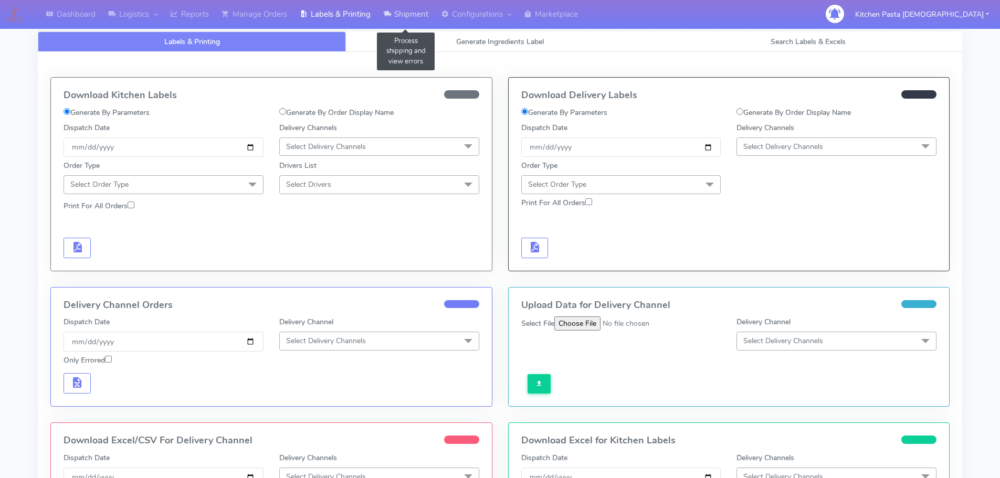
click at [400, 6] on link "Shipment" at bounding box center [406, 14] width 58 height 29
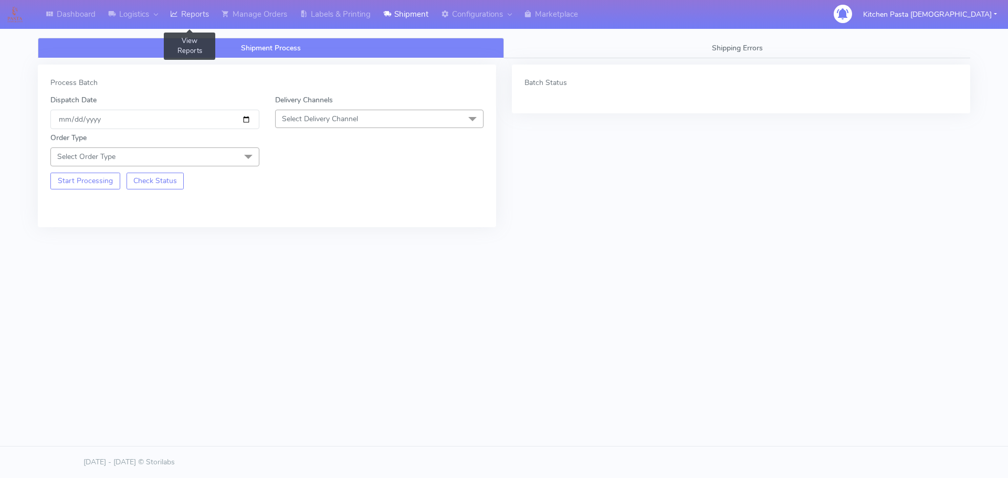
click at [200, 13] on link "Reports" at bounding box center [189, 14] width 51 height 29
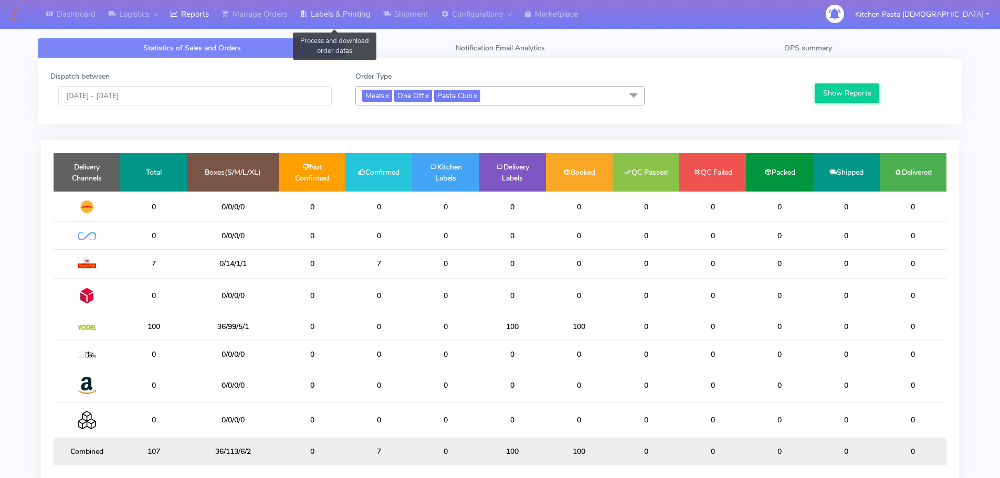
click at [344, 6] on link "Labels & Printing" at bounding box center [334, 14] width 83 height 29
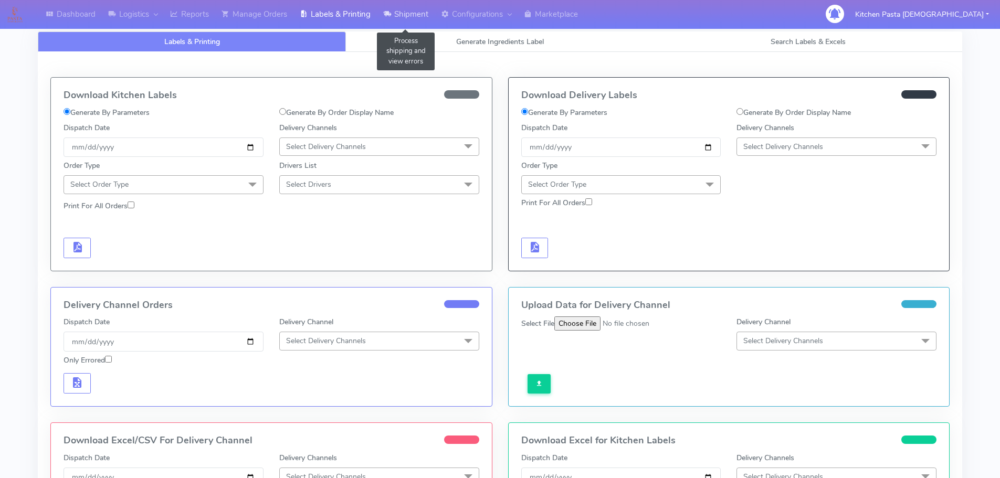
click at [414, 6] on link "Shipment" at bounding box center [406, 14] width 58 height 29
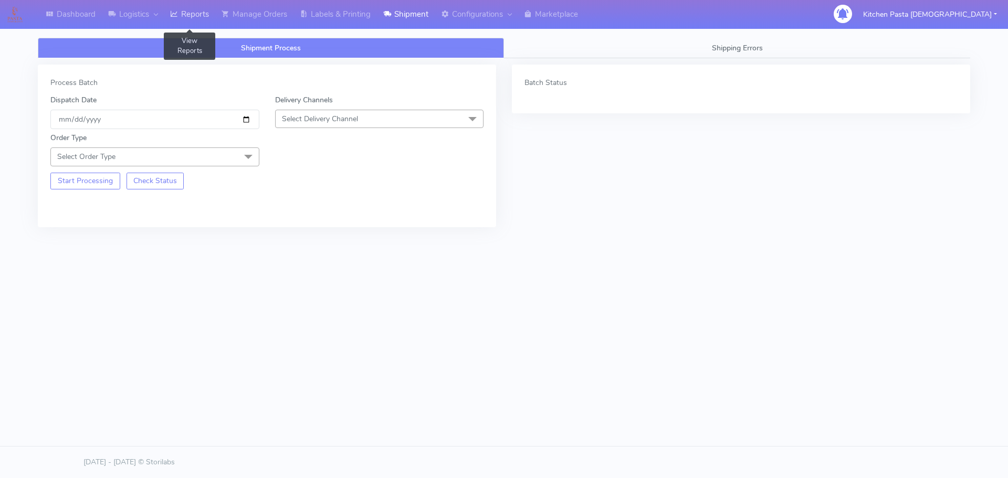
click at [205, 6] on link "Reports" at bounding box center [189, 14] width 51 height 29
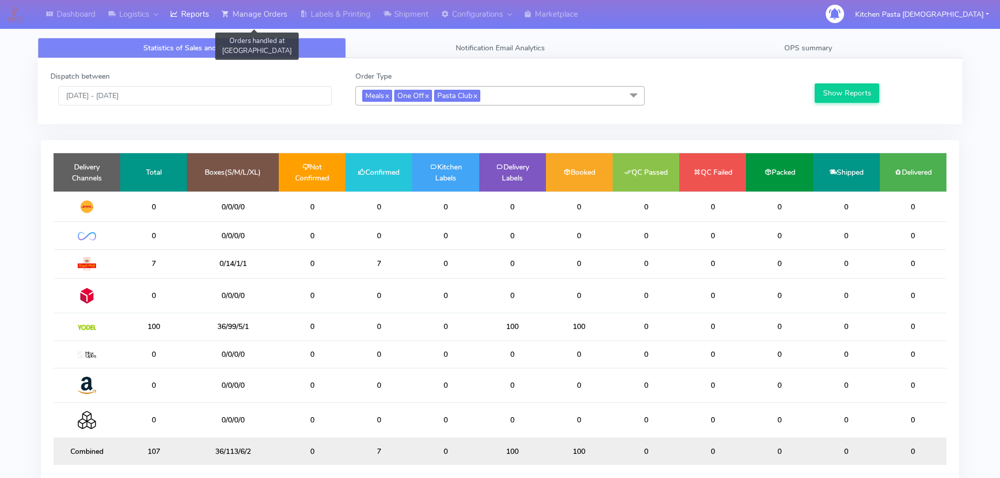
click at [249, 6] on link "Manage Orders" at bounding box center [254, 14] width 78 height 29
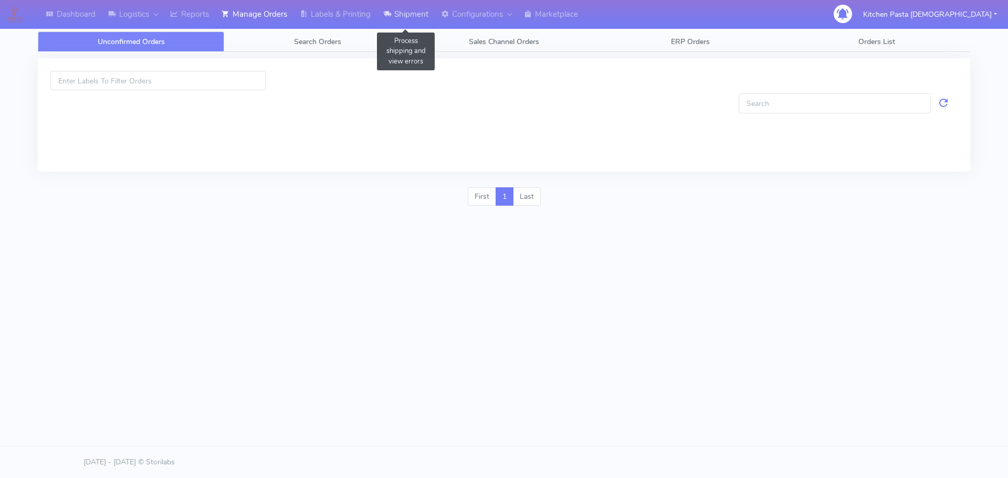
click at [428, 10] on link "Shipment" at bounding box center [406, 14] width 58 height 29
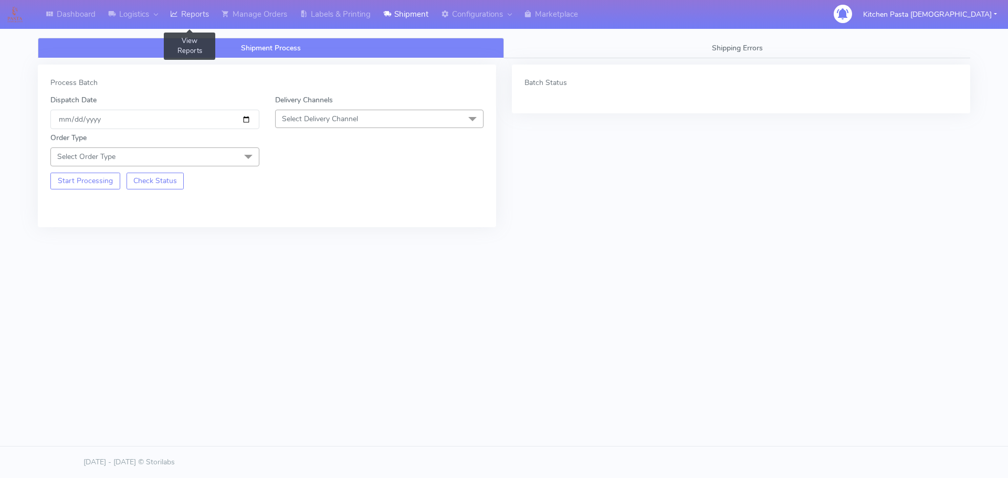
click at [194, 7] on link "Reports" at bounding box center [189, 14] width 51 height 29
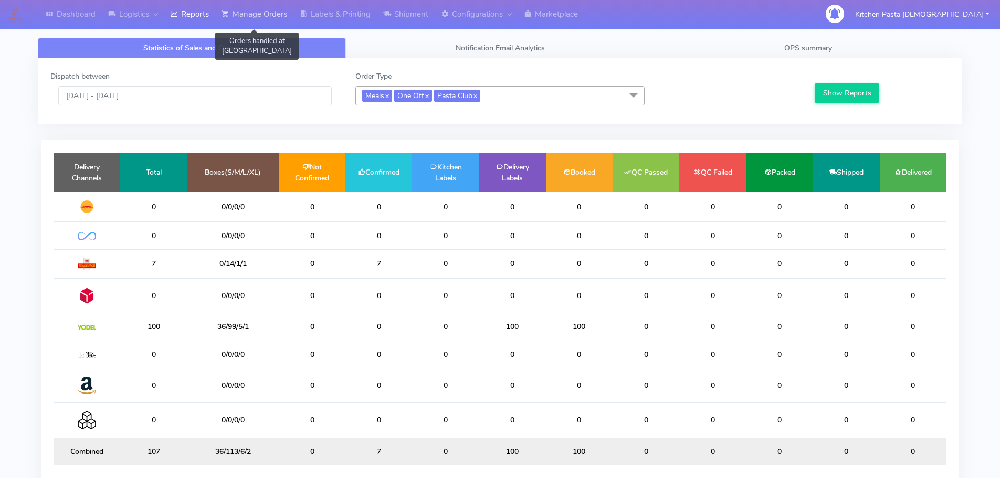
click at [247, 16] on link "Manage Orders" at bounding box center [254, 14] width 78 height 29
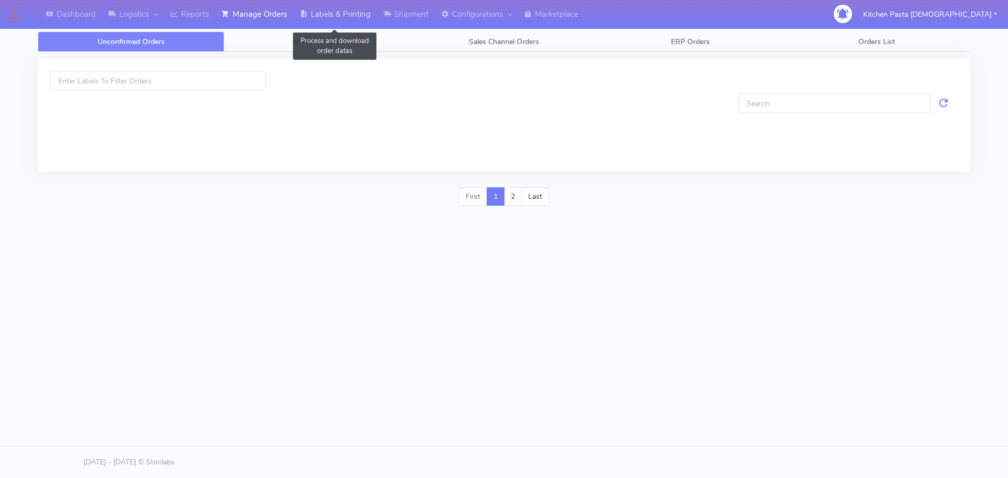
click at [336, 15] on link "Labels & Printing" at bounding box center [334, 14] width 83 height 29
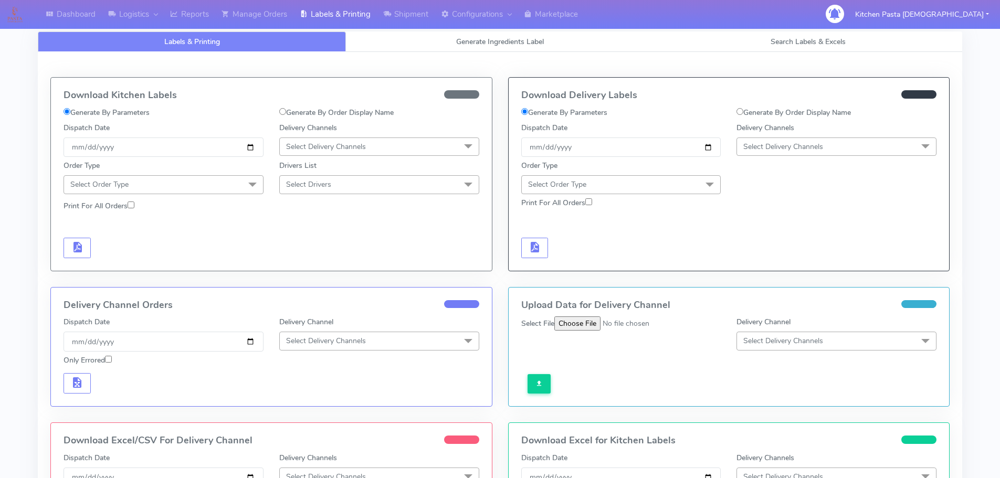
click at [364, 142] on span "Select Delivery Channels" at bounding box center [326, 147] width 80 height 10
click at [314, 231] on div "Royal Mail" at bounding box center [379, 230] width 188 height 11
click at [207, 187] on span "Select Order Type" at bounding box center [163, 184] width 200 height 18
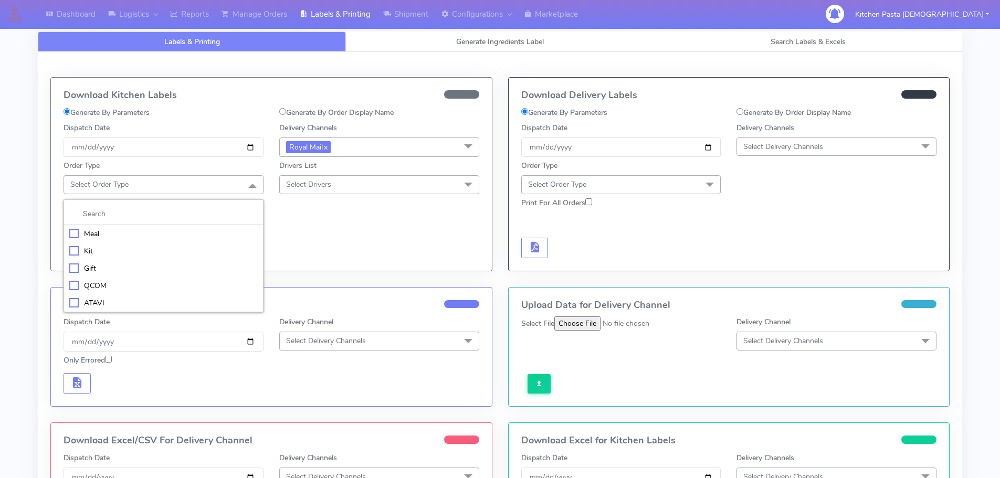
drag, startPoint x: 126, startPoint y: 234, endPoint x: 173, endPoint y: 220, distance: 48.2
click at [127, 234] on div "Meal" at bounding box center [163, 233] width 188 height 11
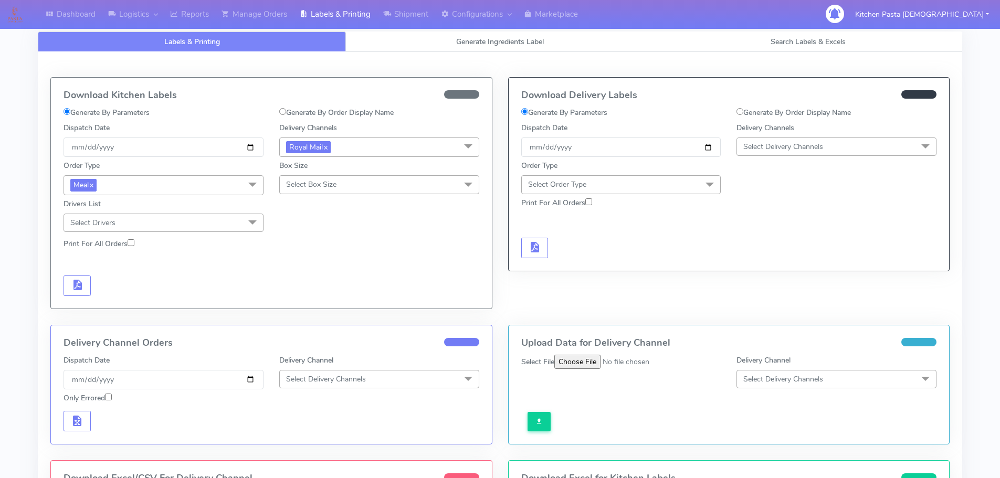
click at [303, 185] on span "Select Box Size" at bounding box center [311, 184] width 50 height 10
click at [304, 298] on div "Mega" at bounding box center [379, 303] width 188 height 11
click at [77, 282] on span "button" at bounding box center [77, 287] width 13 height 10
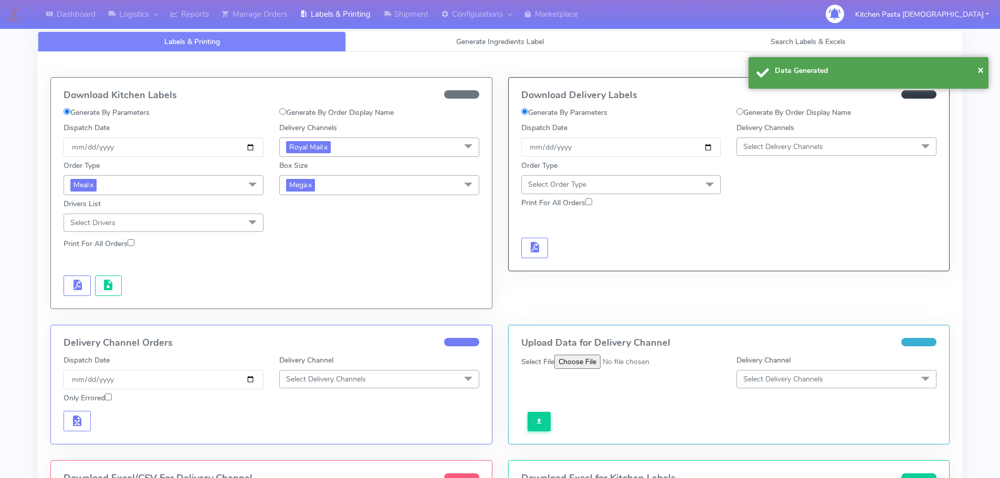
click at [128, 284] on div at bounding box center [164, 285] width 216 height 20
click at [121, 282] on div at bounding box center [164, 285] width 216 height 20
click at [116, 282] on button "button" at bounding box center [108, 285] width 27 height 20
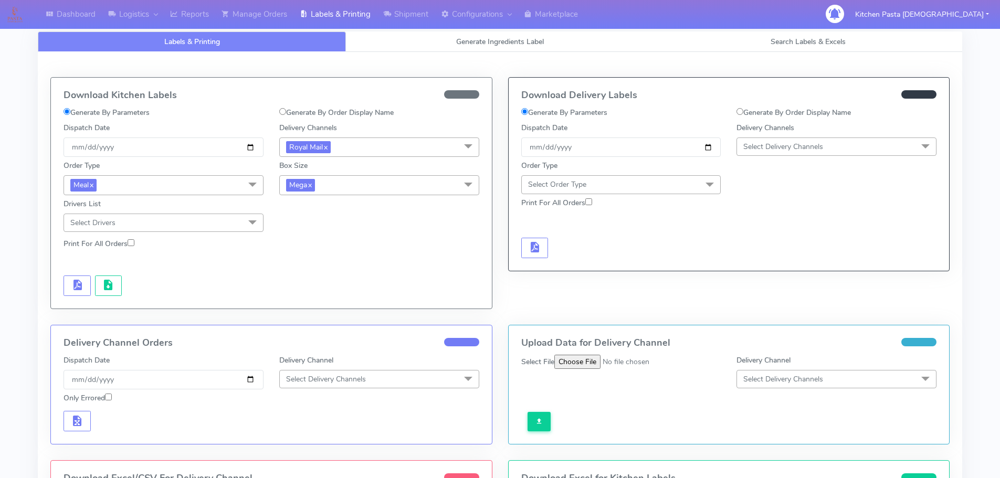
click at [333, 194] on span "Mega x" at bounding box center [379, 184] width 200 height 19
click at [301, 284] on div "Large" at bounding box center [379, 286] width 188 height 11
click at [80, 276] on button "button" at bounding box center [76, 285] width 27 height 20
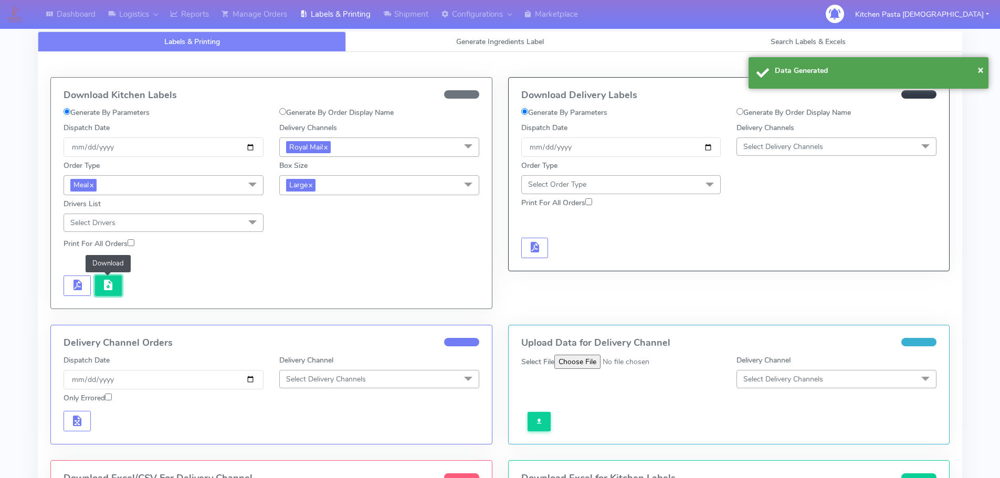
click at [104, 287] on span "button" at bounding box center [108, 287] width 13 height 10
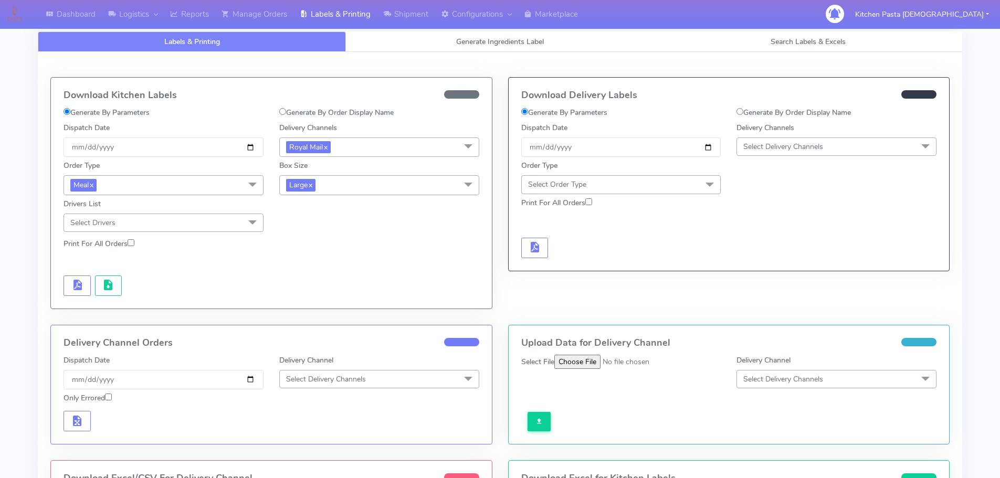
drag, startPoint x: 415, startPoint y: 181, endPoint x: 371, endPoint y: 210, distance: 53.3
click at [415, 181] on span "Large x" at bounding box center [379, 184] width 200 height 19
click at [308, 264] on div "Medium" at bounding box center [379, 269] width 188 height 11
click at [71, 282] on span "button" at bounding box center [77, 287] width 13 height 10
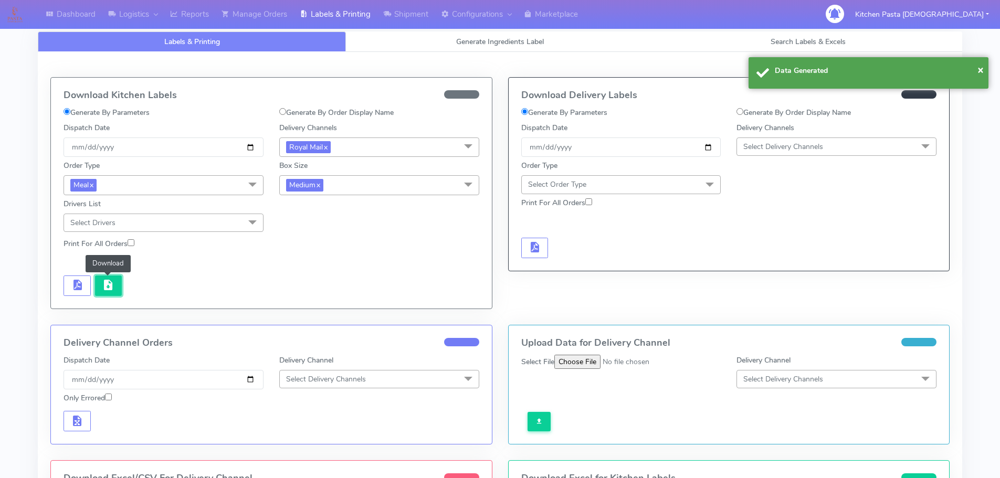
click at [113, 286] on span "button" at bounding box center [108, 287] width 13 height 10
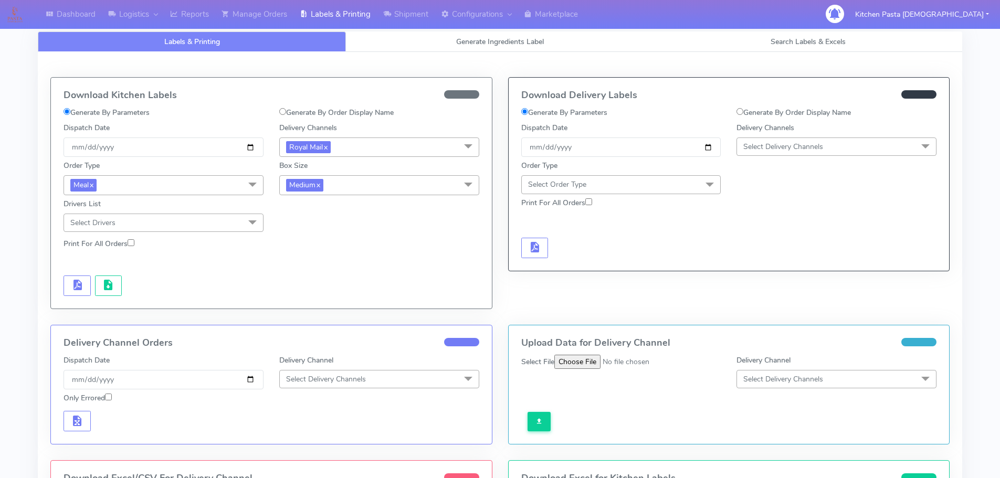
click at [353, 184] on span "Medium x" at bounding box center [379, 184] width 200 height 19
click at [315, 238] on div "Small" at bounding box center [379, 234] width 188 height 11
click at [79, 283] on span "button" at bounding box center [77, 287] width 13 height 10
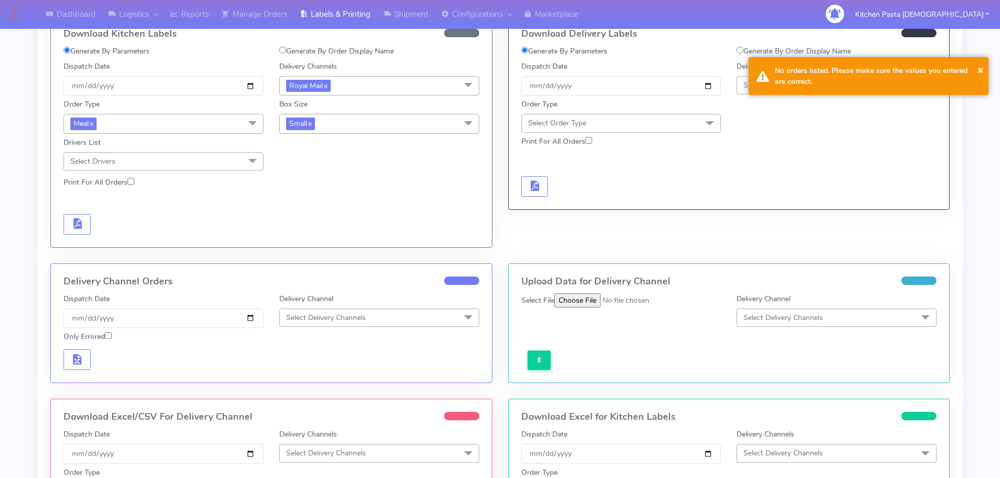
scroll to position [210, 0]
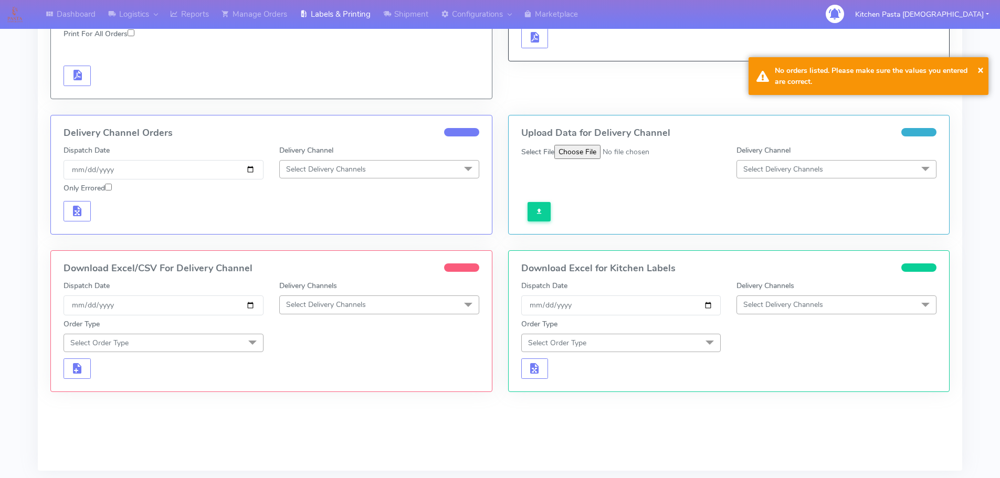
click at [348, 296] on span "Select Delivery Channels" at bounding box center [379, 304] width 200 height 18
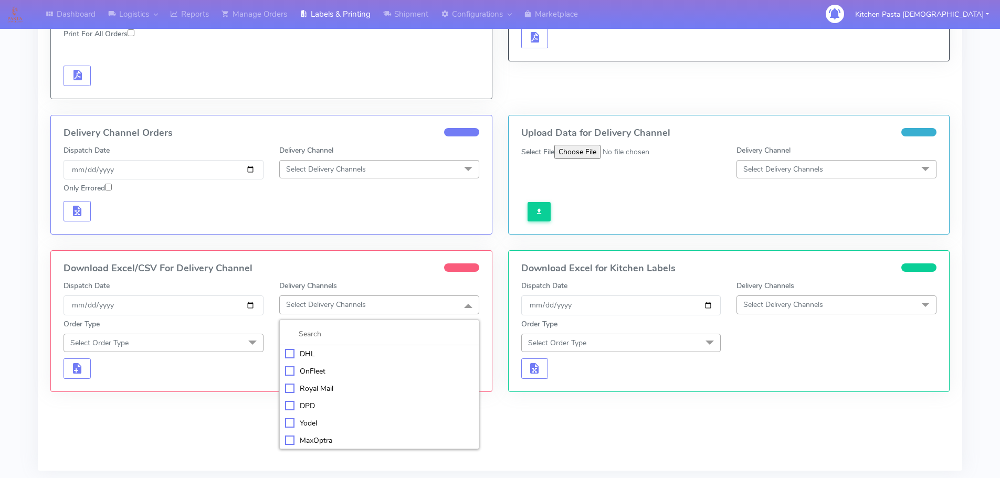
click at [308, 388] on div "Royal Mail" at bounding box center [379, 388] width 188 height 11
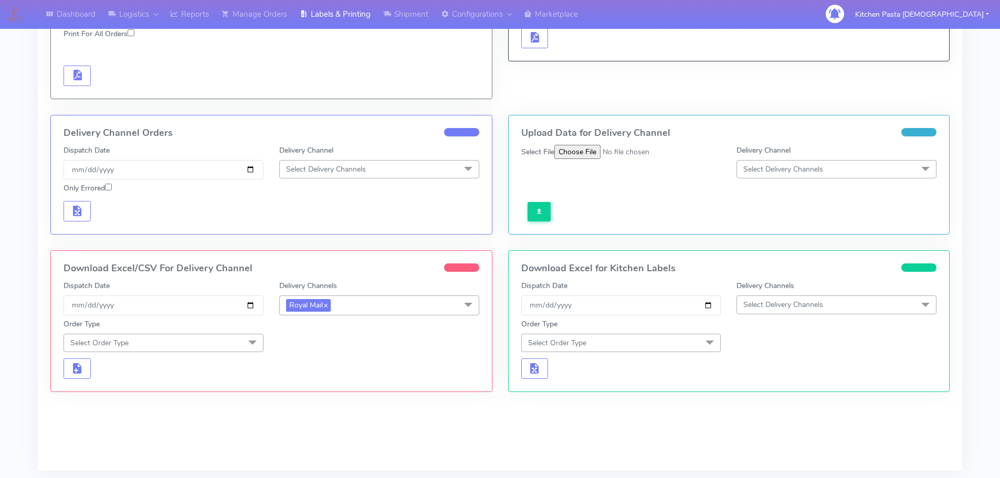
click at [248, 349] on span at bounding box center [252, 344] width 21 height 20
click at [178, 393] on div "Meal" at bounding box center [163, 391] width 188 height 11
click at [373, 342] on span "Select Box Size" at bounding box center [379, 343] width 200 height 18
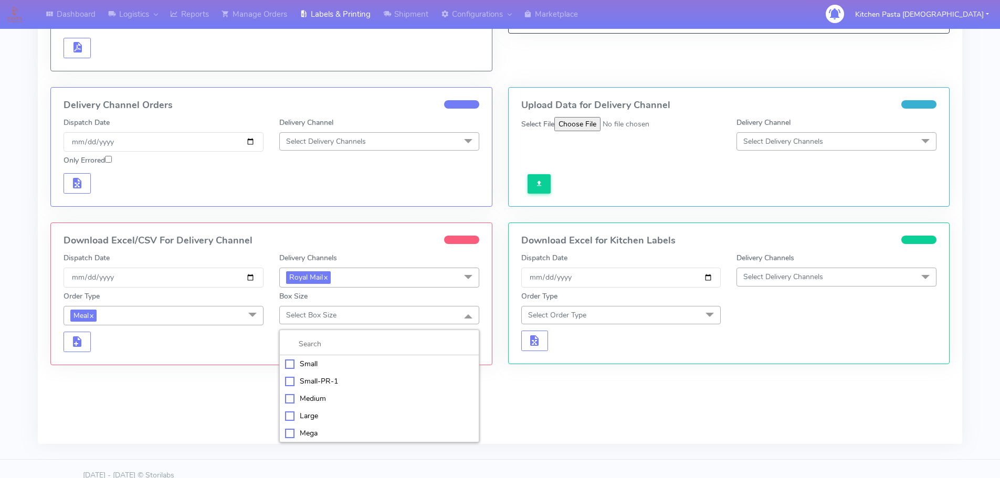
scroll to position [251, 0]
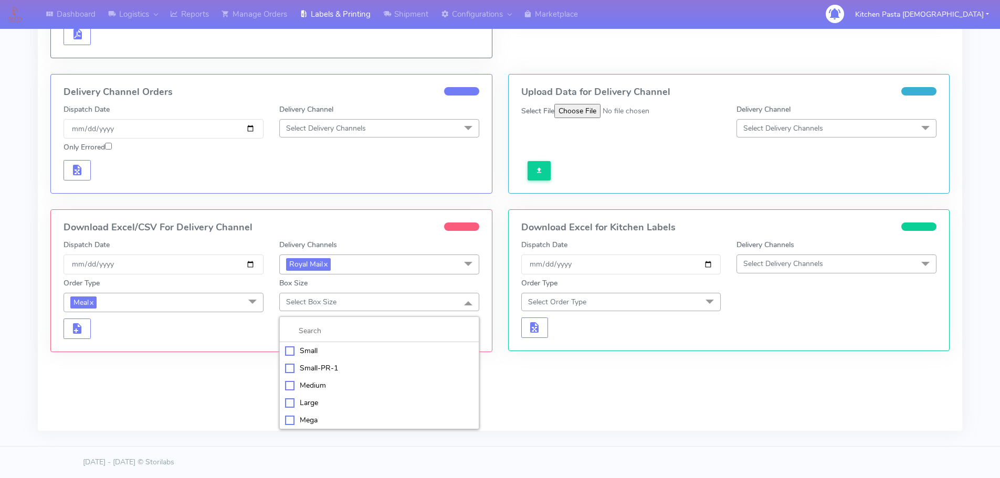
drag, startPoint x: 308, startPoint y: 420, endPoint x: 184, endPoint y: 401, distance: 124.8
click at [306, 420] on div "Mega" at bounding box center [379, 420] width 188 height 11
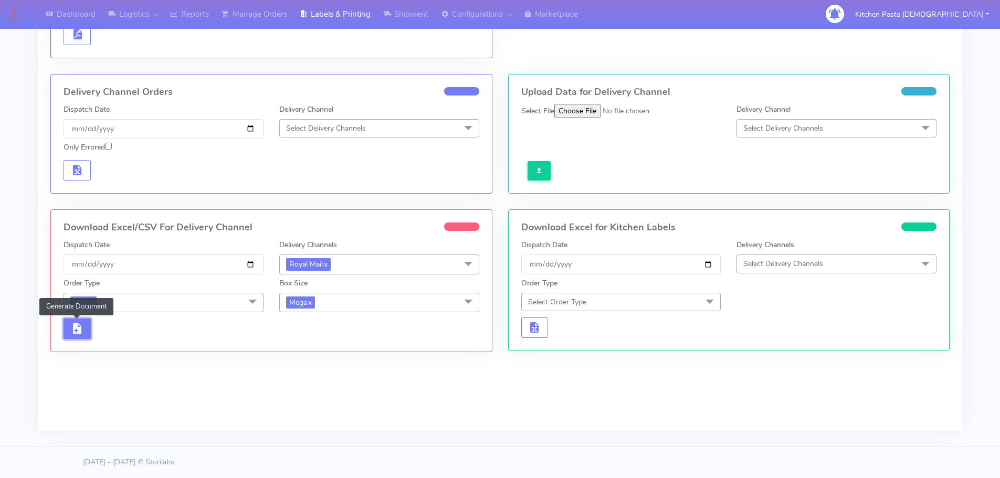
click at [84, 326] on button "button" at bounding box center [76, 329] width 27 height 20
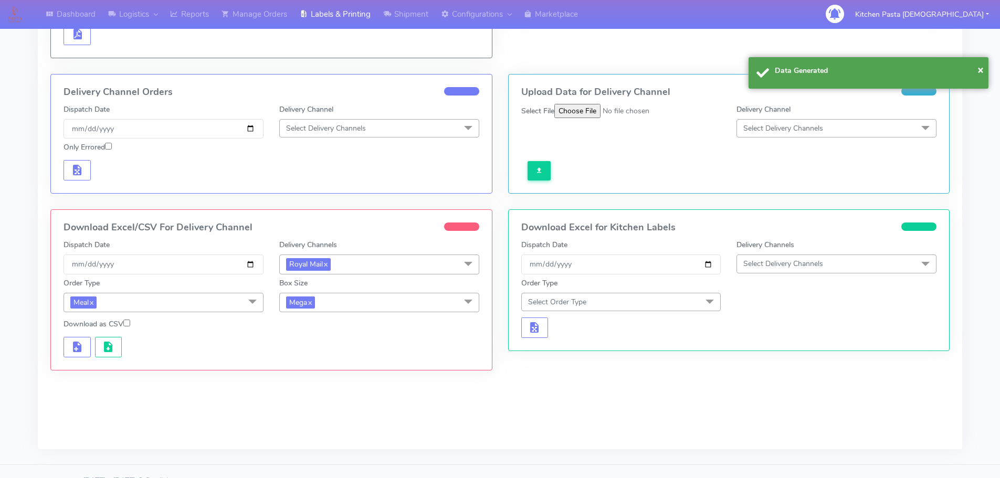
click at [105, 333] on div "Download as CSV" at bounding box center [164, 326] width 216 height 15
click at [111, 340] on button "button" at bounding box center [108, 347] width 27 height 20
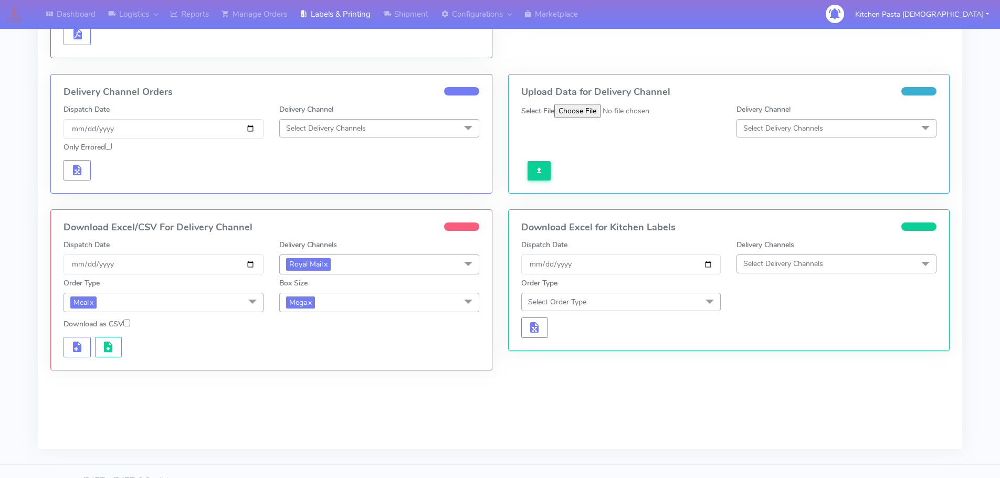
click at [372, 306] on span "Mega x" at bounding box center [379, 302] width 200 height 19
click at [333, 403] on div "Large" at bounding box center [379, 403] width 188 height 11
click at [88, 344] on button "button" at bounding box center [76, 347] width 27 height 20
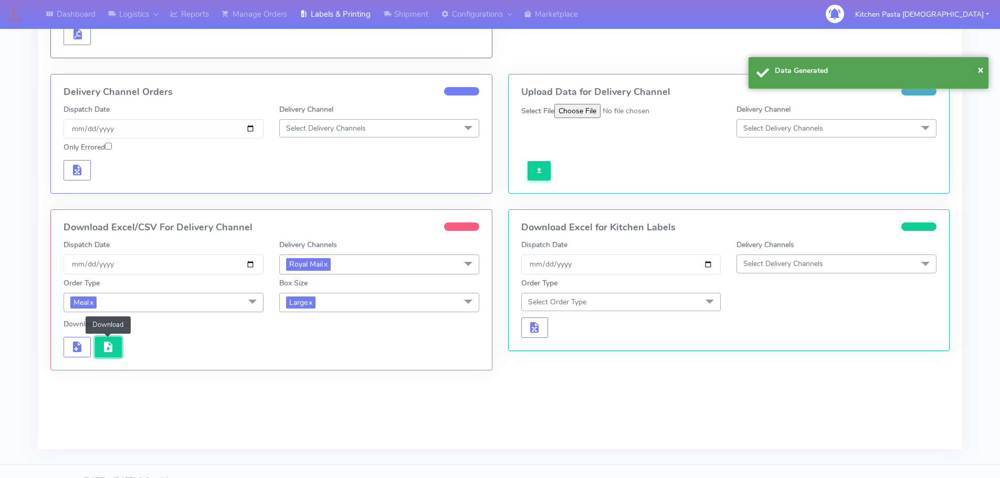
click at [103, 354] on button "button" at bounding box center [108, 347] width 27 height 20
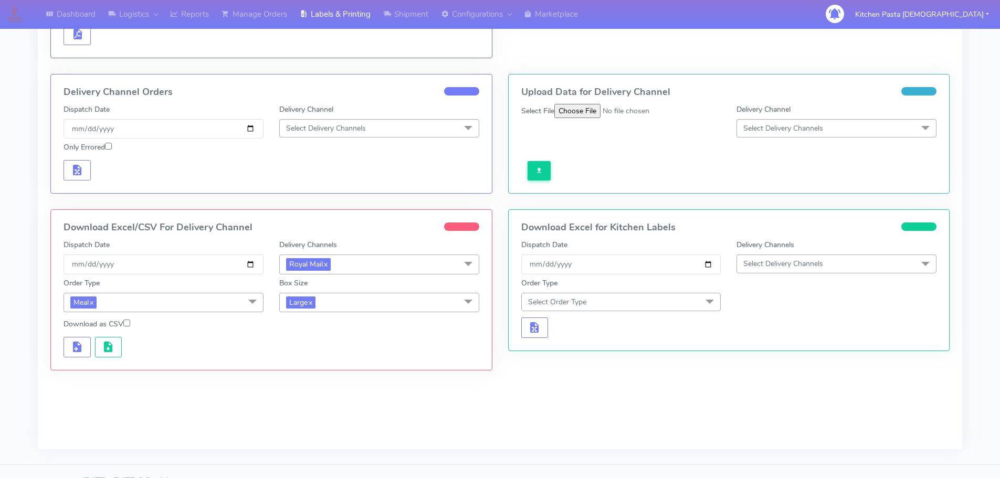
click at [332, 302] on span "Large x" at bounding box center [379, 302] width 200 height 19
click at [328, 382] on div "Medium" at bounding box center [379, 386] width 188 height 11
click at [84, 352] on button "button" at bounding box center [76, 347] width 27 height 20
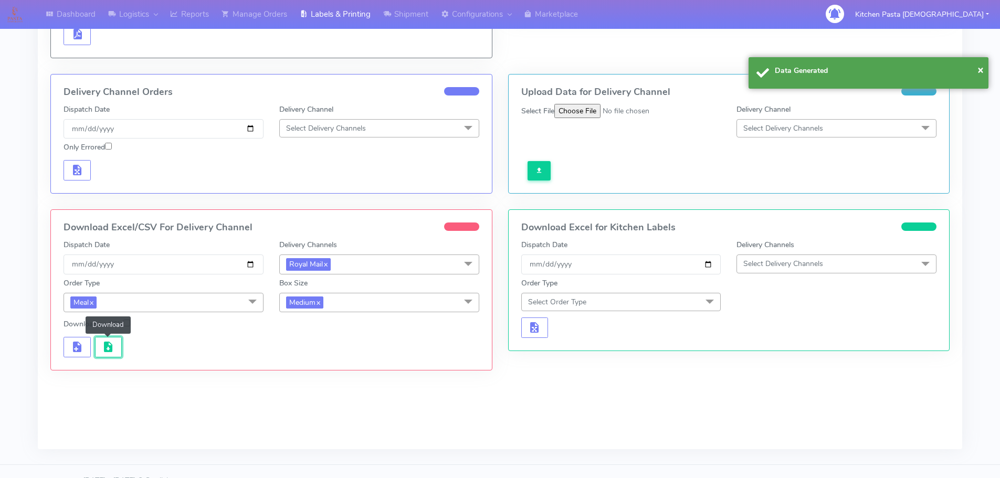
click at [107, 352] on span "button" at bounding box center [108, 349] width 13 height 10
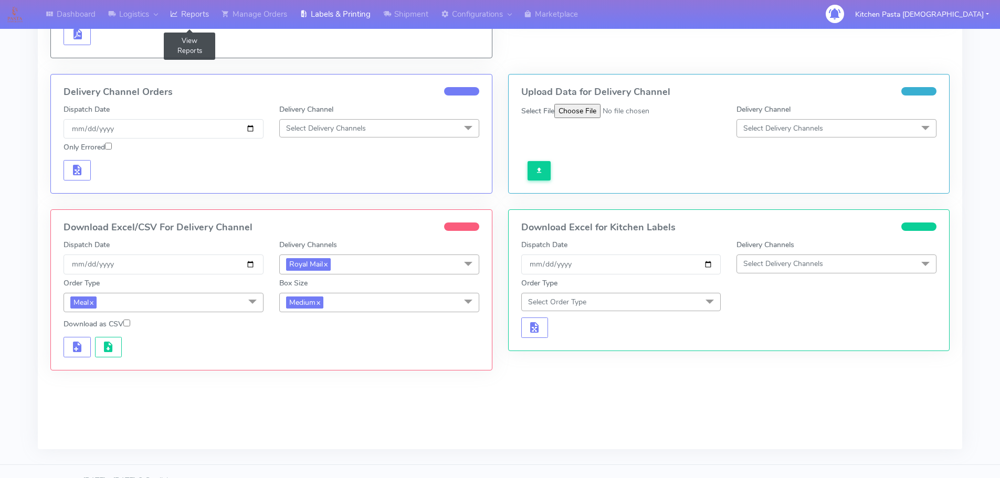
click at [199, 7] on link "Reports" at bounding box center [189, 14] width 51 height 29
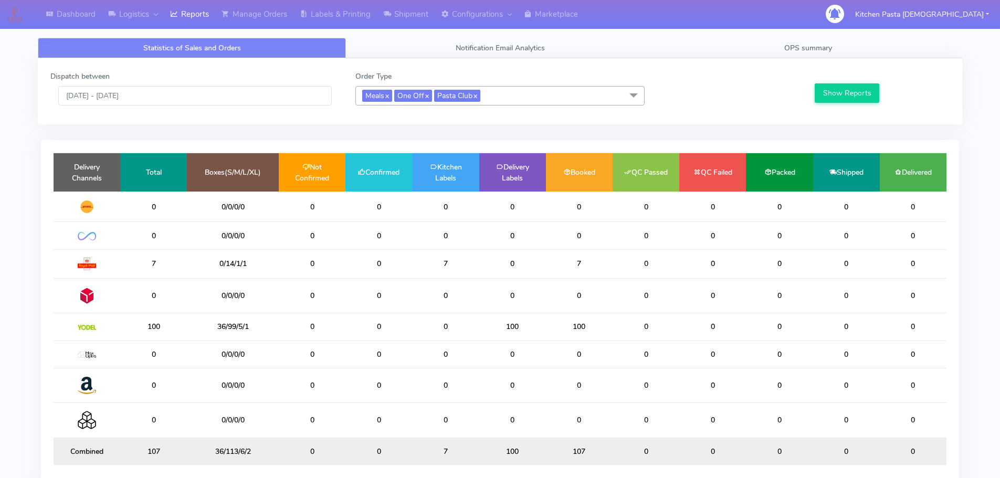
click at [520, 102] on span "Meals x One Off x Pasta Club x" at bounding box center [499, 95] width 289 height 19
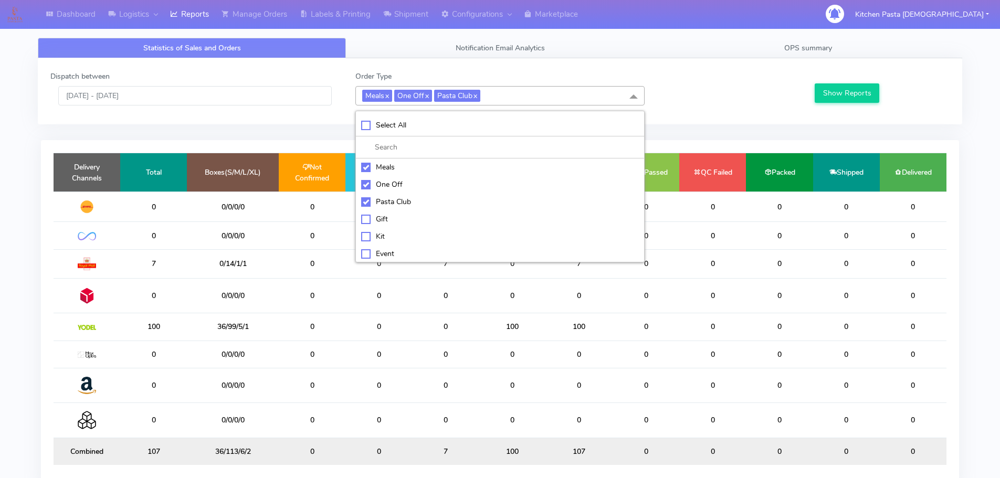
click at [388, 163] on div "Meals" at bounding box center [500, 167] width 278 height 11
checkbox input "false"
drag, startPoint x: 394, startPoint y: 178, endPoint x: 399, endPoint y: 191, distance: 14.3
click at [398, 181] on li "One Off" at bounding box center [500, 184] width 288 height 17
checkbox input "false"
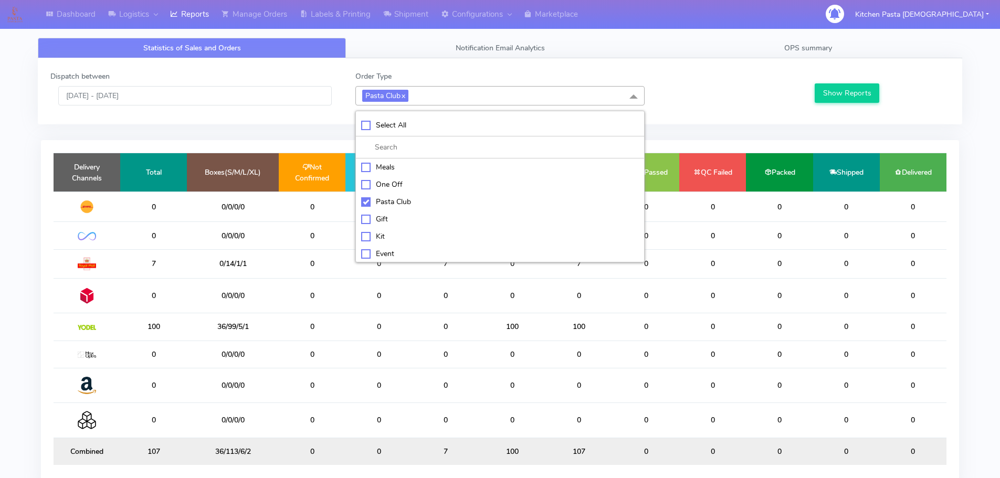
click at [403, 202] on div "Pasta Club" at bounding box center [500, 201] width 278 height 11
checkbox input "false"
click at [389, 234] on div "Kit" at bounding box center [500, 235] width 278 height 11
checkbox input "true"
click at [851, 93] on button "Show Reports" at bounding box center [846, 92] width 65 height 19
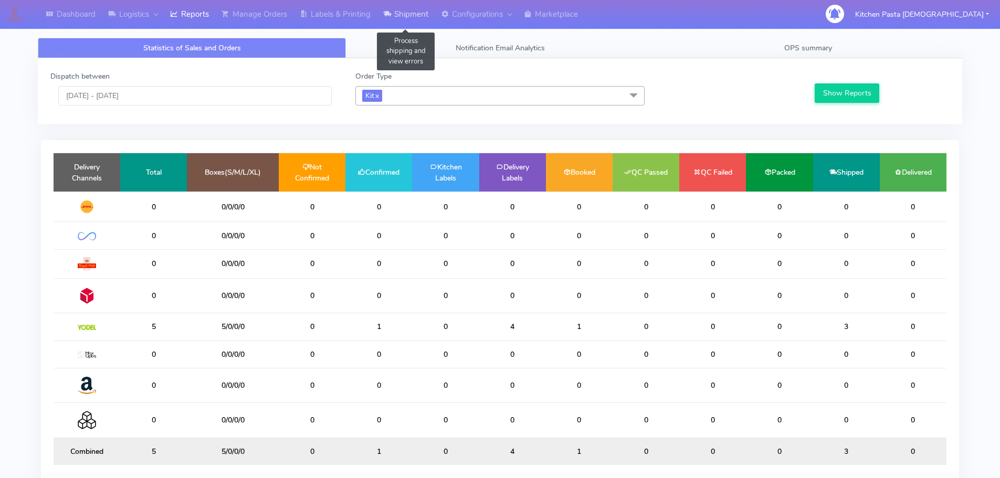
click at [422, 10] on link "Shipment" at bounding box center [406, 14] width 58 height 29
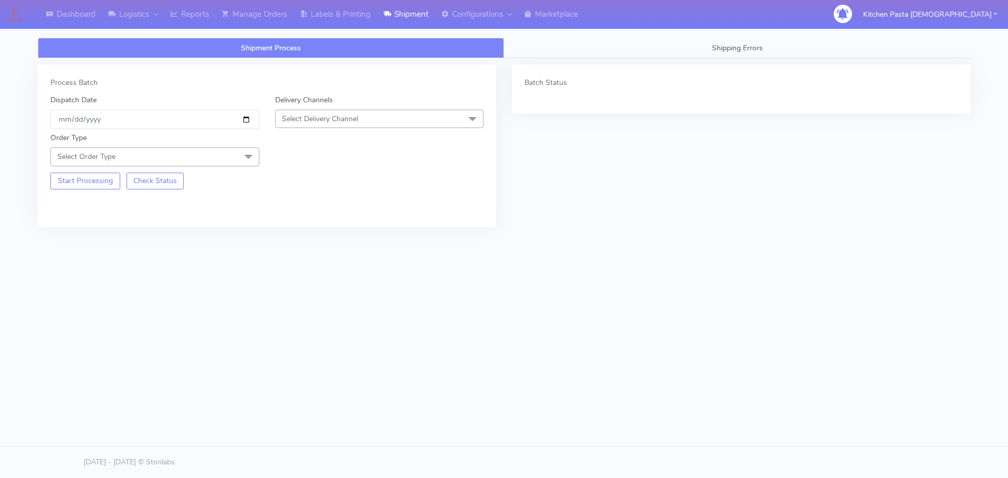
click at [353, 126] on span "Select Delivery Channel" at bounding box center [379, 119] width 209 height 18
click at [299, 238] on div "Yodel" at bounding box center [379, 236] width 197 height 11
click at [193, 159] on span "Select Order Type" at bounding box center [154, 156] width 209 height 18
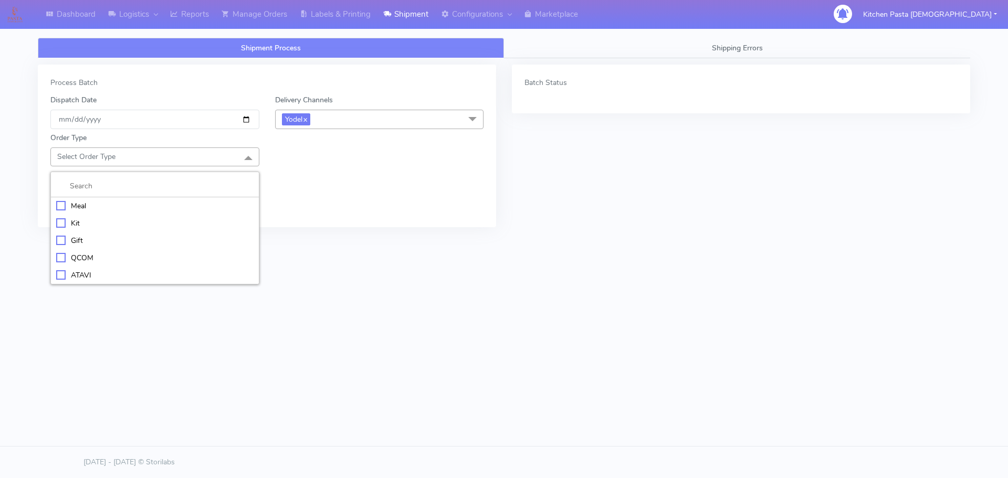
click at [91, 221] on div "Kit" at bounding box center [154, 223] width 197 height 11
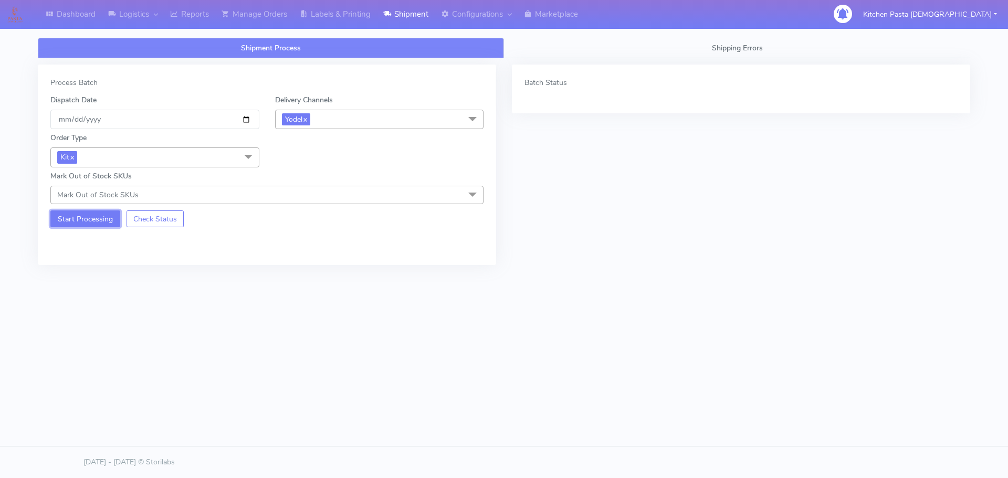
click at [89, 219] on button "Start Processing" at bounding box center [85, 218] width 70 height 17
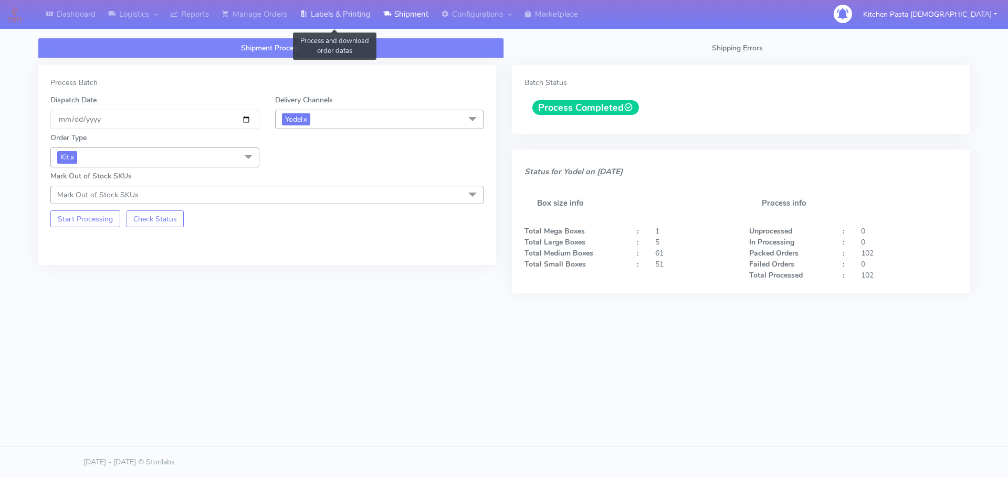
click at [338, 4] on link "Labels & Printing" at bounding box center [334, 14] width 83 height 29
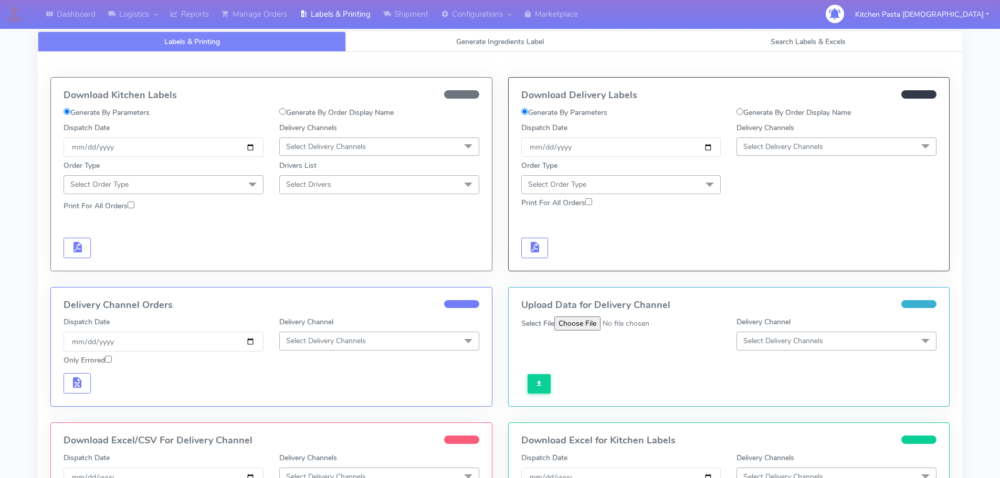
click at [856, 153] on span "Select Delivery Channels" at bounding box center [836, 146] width 200 height 18
click at [768, 263] on div "Yodel" at bounding box center [836, 264] width 188 height 11
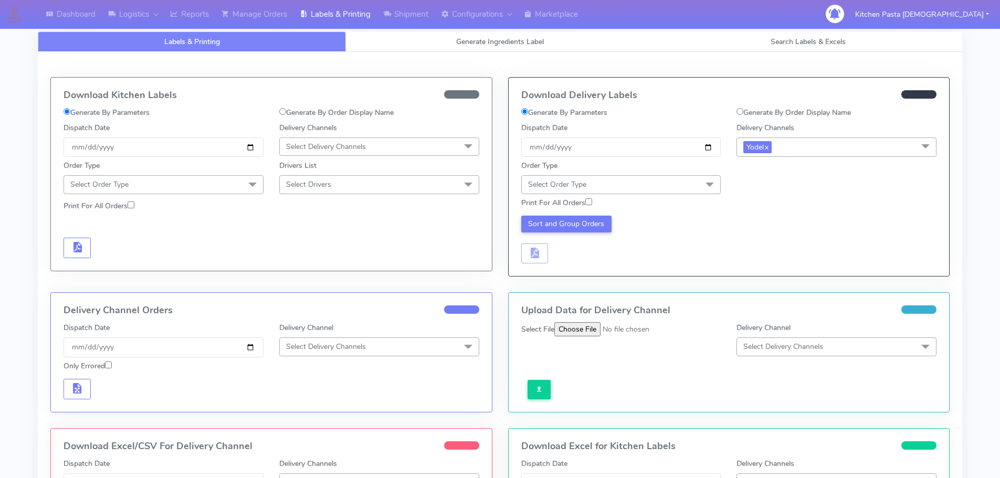
click at [684, 183] on span "Select Order Type" at bounding box center [621, 184] width 200 height 18
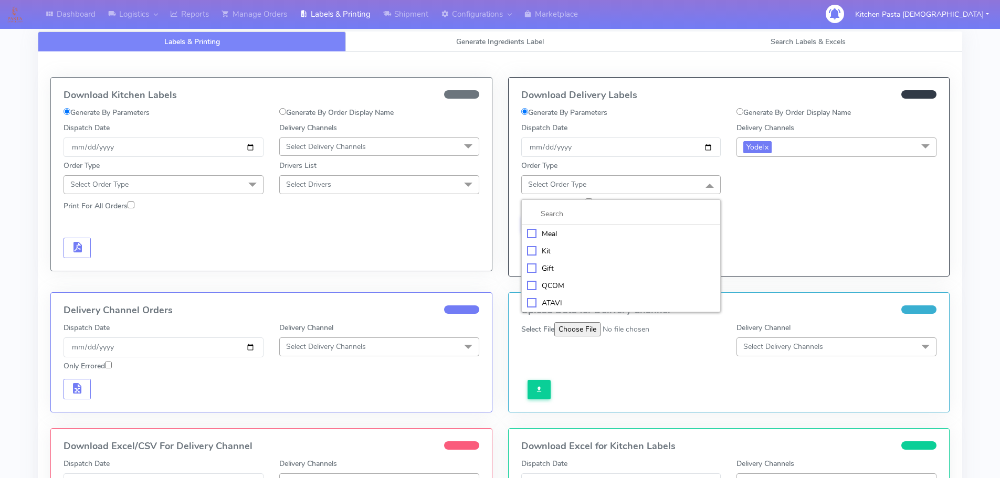
drag, startPoint x: 529, startPoint y: 250, endPoint x: 549, endPoint y: 242, distance: 21.6
click at [530, 250] on div "Kit" at bounding box center [621, 251] width 188 height 11
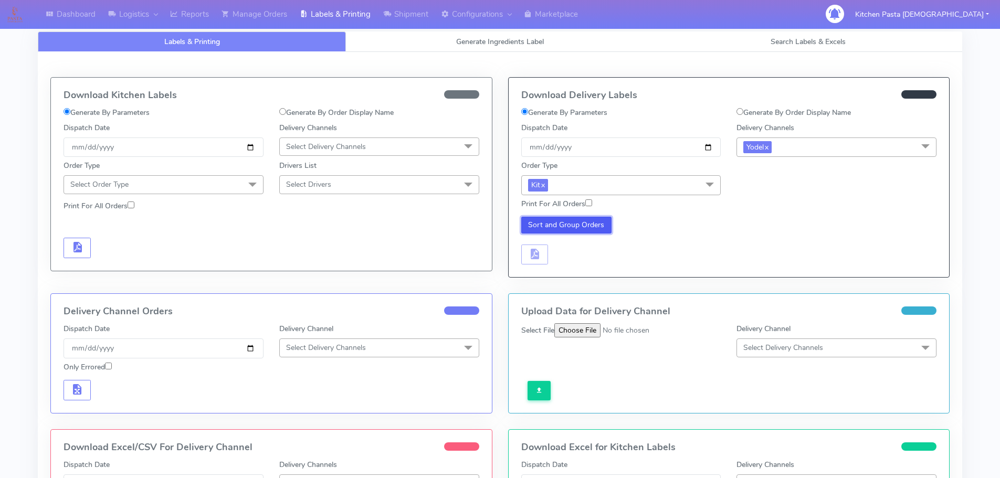
click at [560, 230] on button "Sort and Group Orders" at bounding box center [566, 225] width 91 height 17
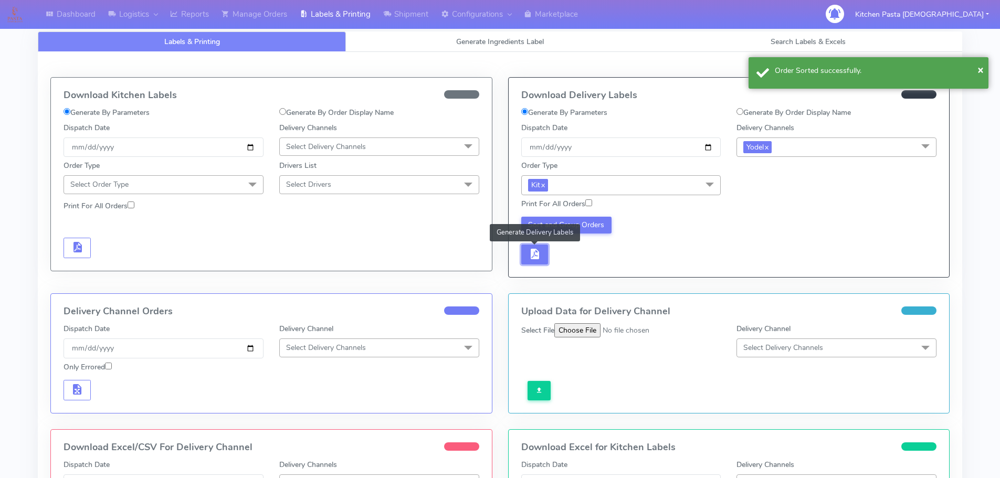
click at [543, 248] on button "button" at bounding box center [534, 255] width 27 height 20
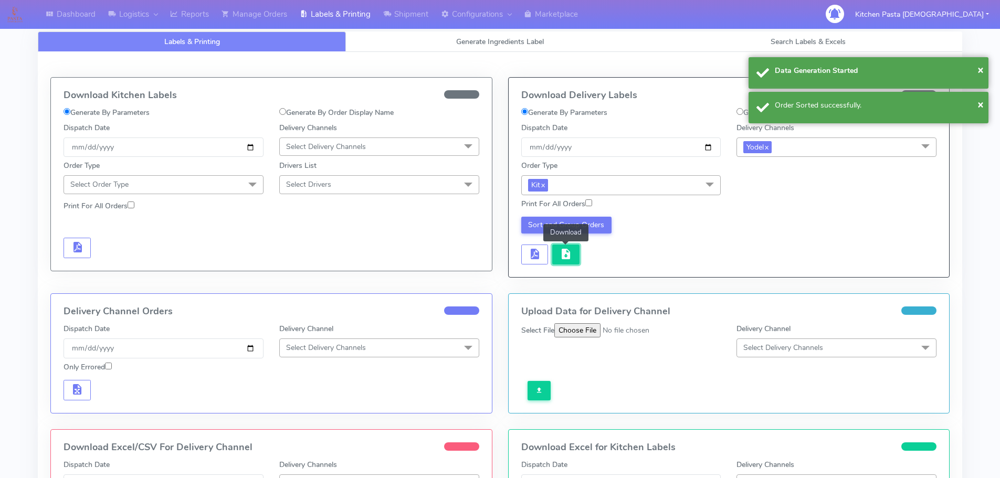
click at [564, 252] on span "button" at bounding box center [565, 256] width 13 height 10
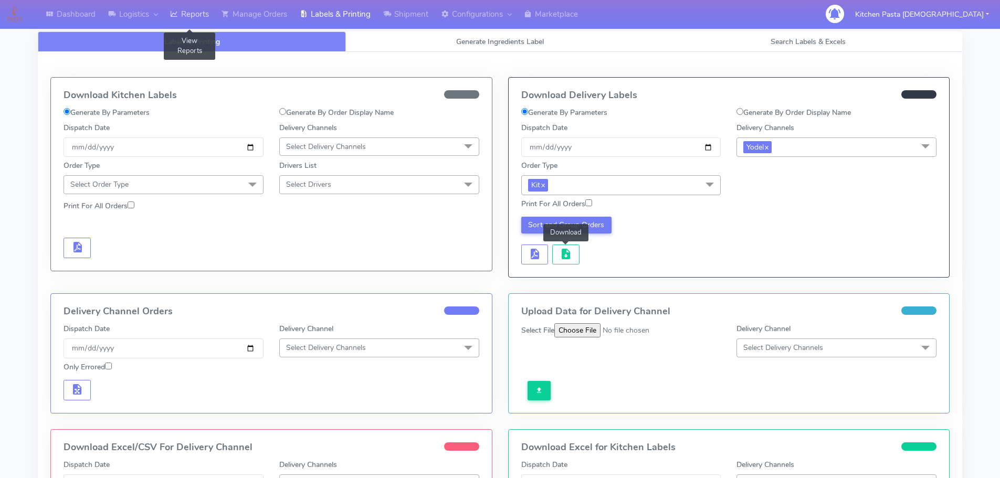
click at [186, 13] on link "Reports" at bounding box center [189, 14] width 51 height 29
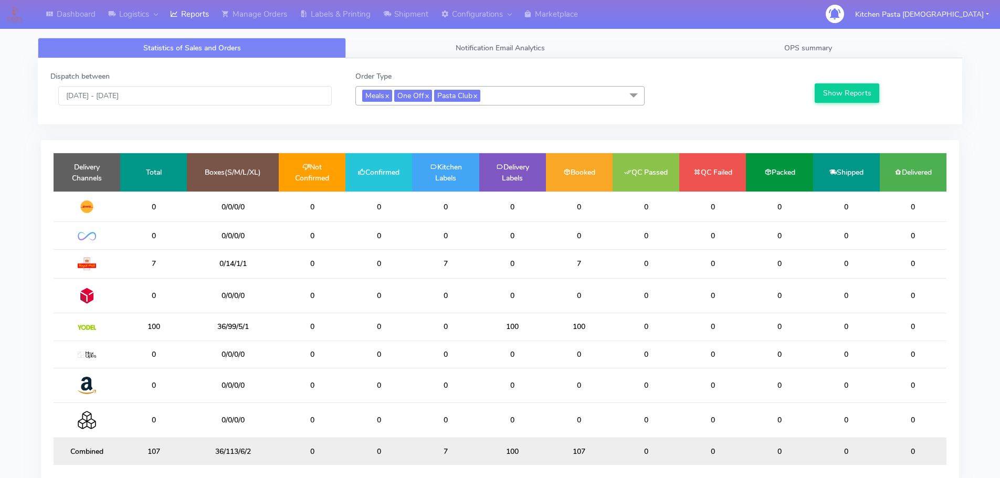
click at [528, 93] on span "Meals x One Off x Pasta Club x" at bounding box center [499, 95] width 289 height 19
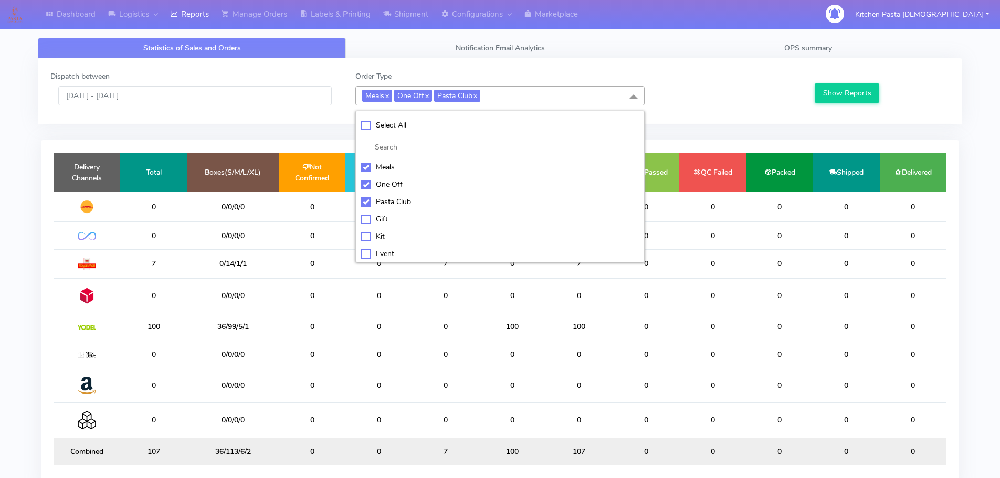
click at [377, 169] on div "Meals" at bounding box center [500, 167] width 278 height 11
checkbox input "false"
click at [380, 177] on li "One Off" at bounding box center [500, 184] width 288 height 17
checkbox input "false"
click at [384, 204] on div "Pasta Club" at bounding box center [500, 201] width 278 height 11
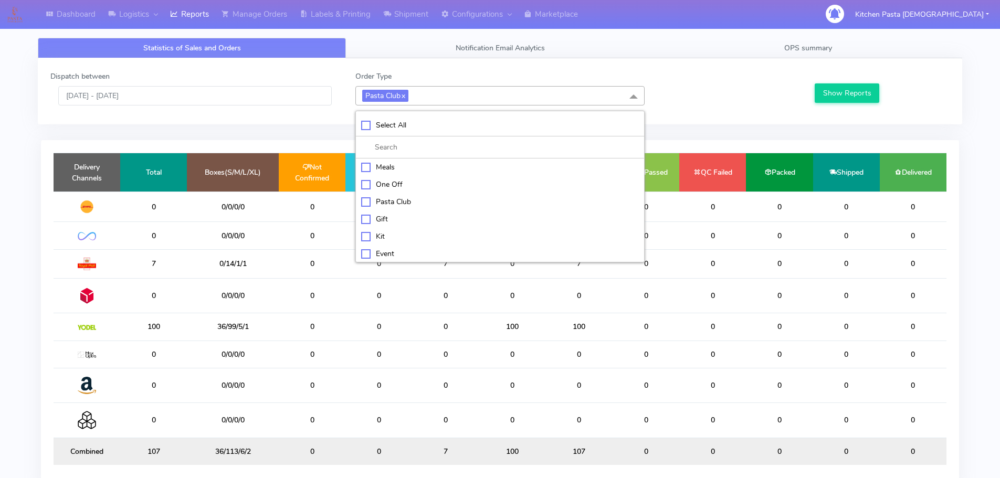
checkbox input "false"
click at [386, 232] on div "Kit" at bounding box center [500, 235] width 278 height 11
checkbox input "true"
click at [840, 105] on div "Dispatch between [DATE] - [DATE] Order Type Kit x Select All Meals One Off Past…" at bounding box center [500, 91] width 915 height 41
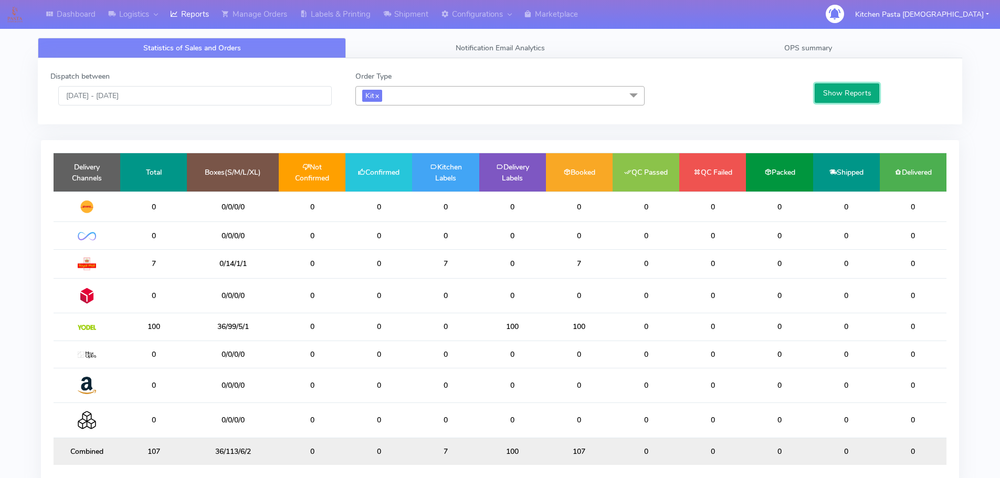
click at [840, 92] on button "Show Reports" at bounding box center [846, 92] width 65 height 19
click at [377, 98] on link "x" at bounding box center [376, 95] width 5 height 11
